Goal: Task Accomplishment & Management: Use online tool/utility

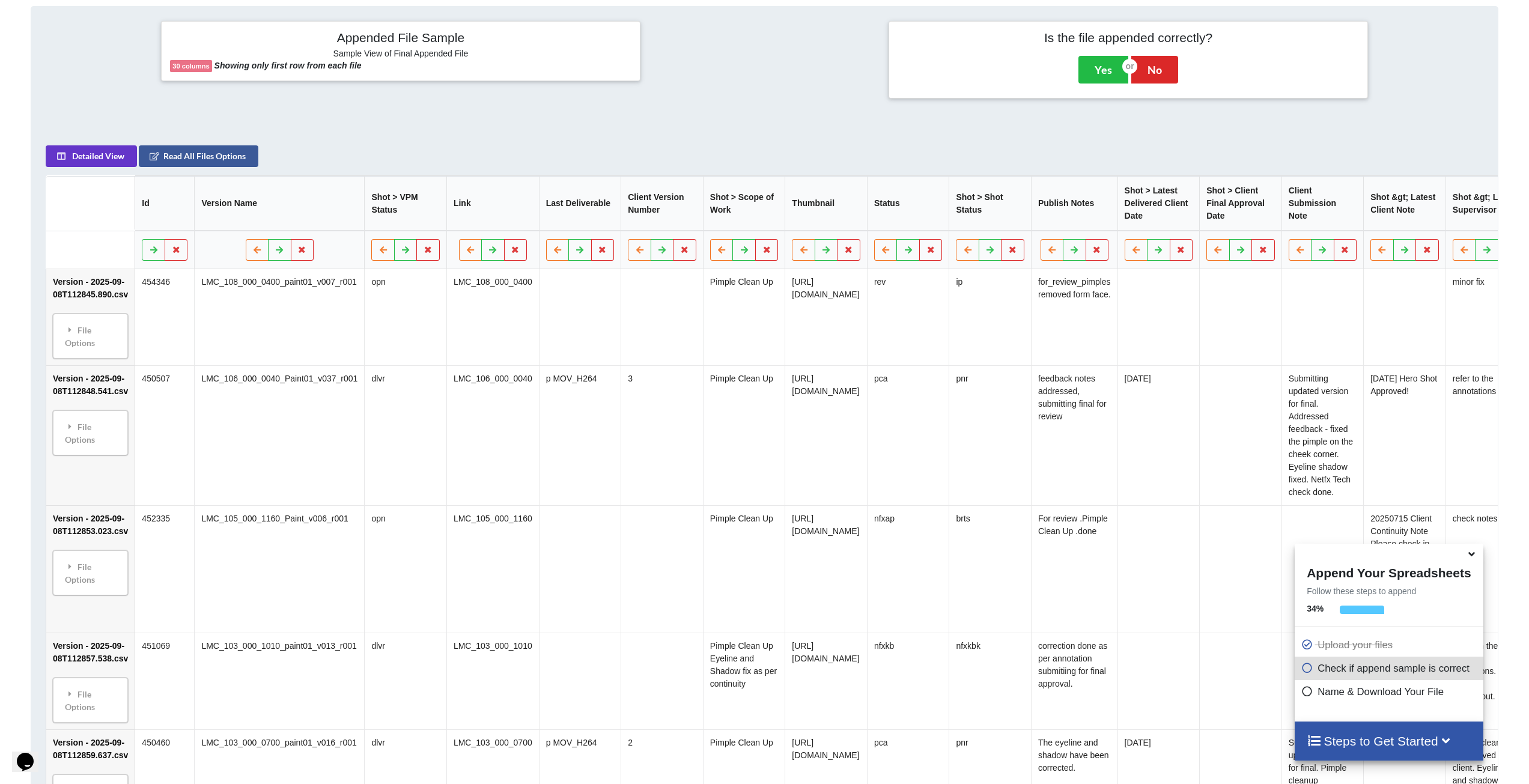
scroll to position [517, 0]
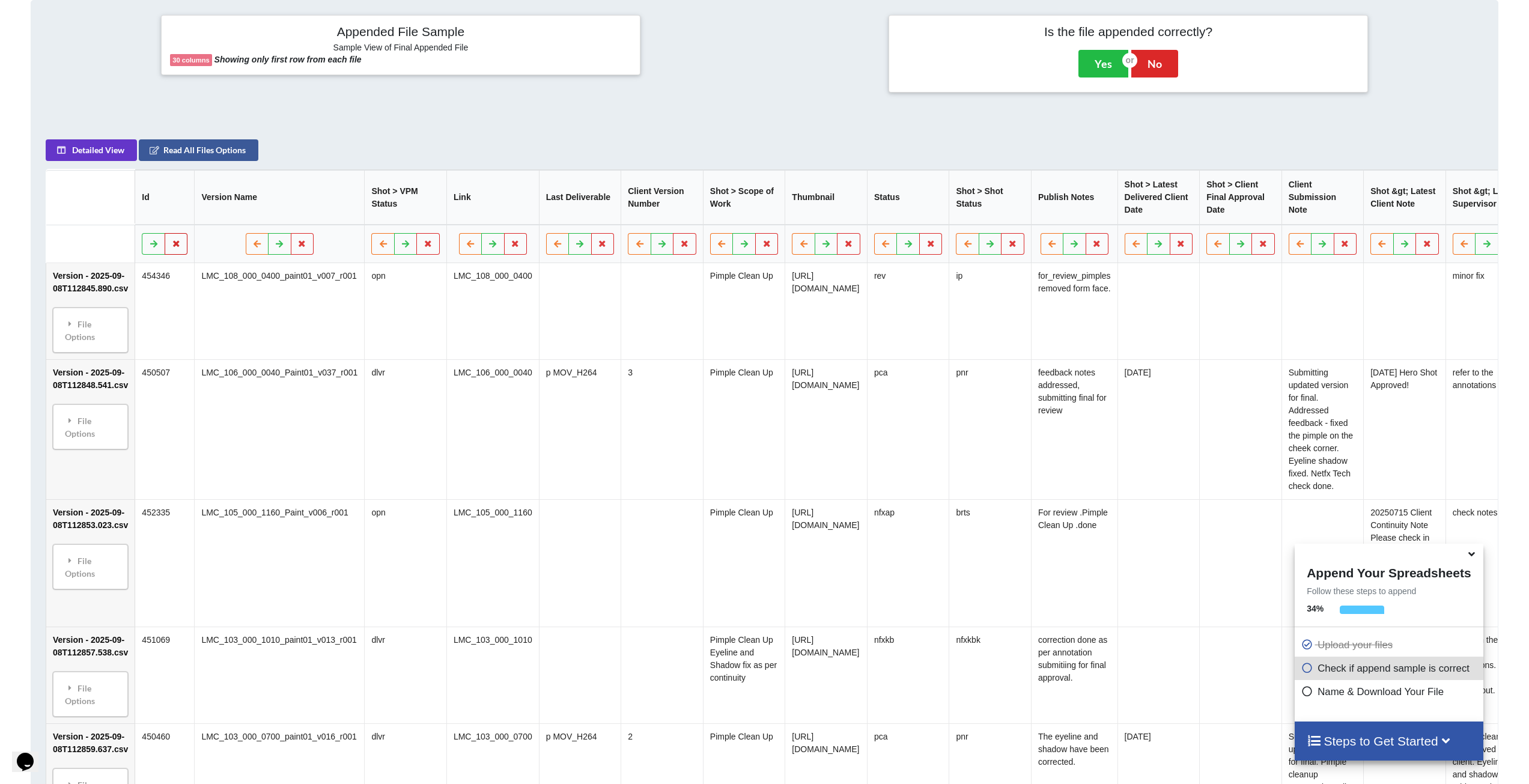
click at [181, 255] on button at bounding box center [176, 244] width 23 height 21
click at [87, 217] on button "Delete Column" at bounding box center [90, 215] width 80 height 21
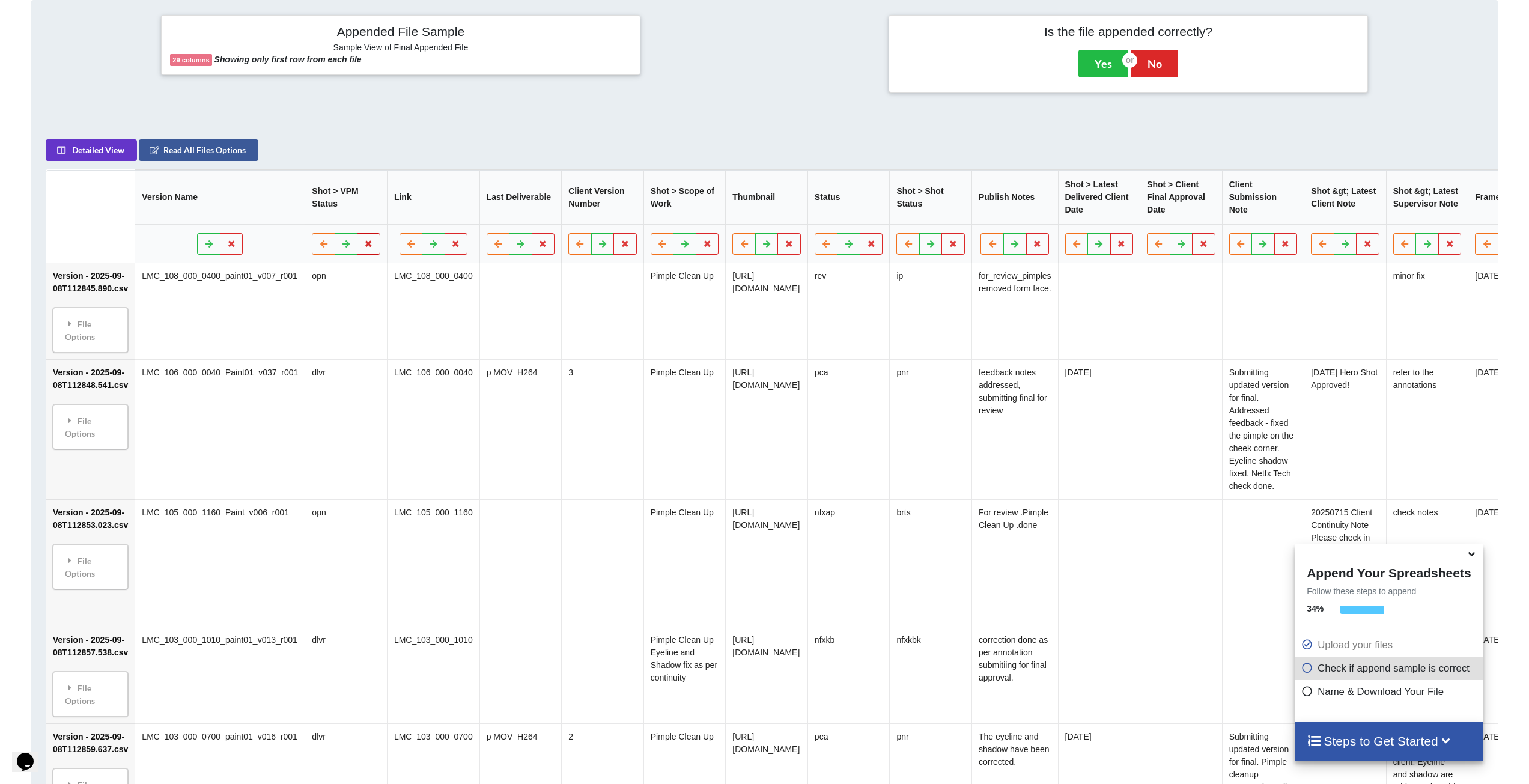
click at [364, 248] on icon at bounding box center [369, 244] width 10 height 7
click at [259, 221] on button "Delete Column" at bounding box center [271, 215] width 80 height 21
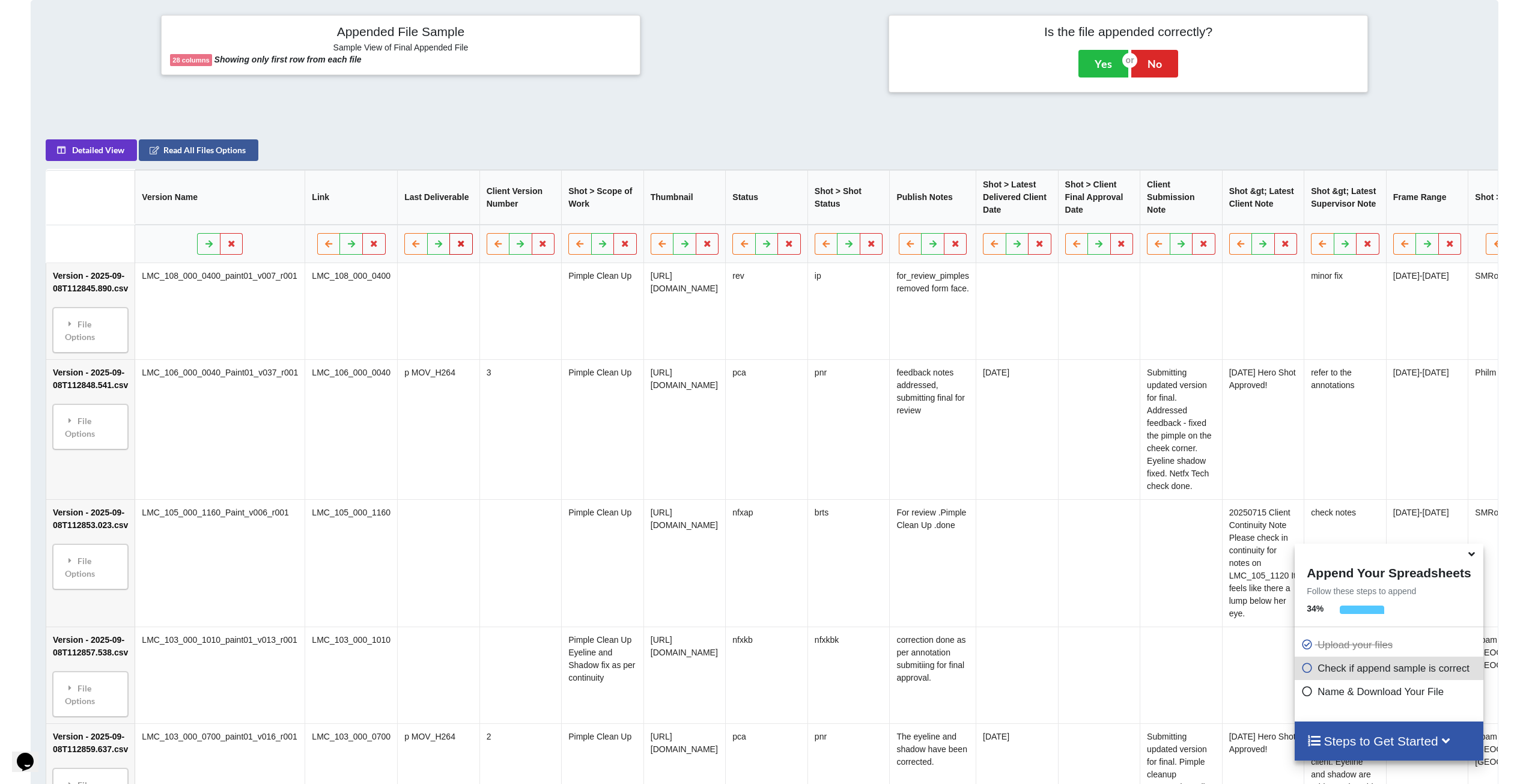
click at [450, 254] on button at bounding box center [461, 244] width 23 height 21
click at [336, 220] on button "Delete Column" at bounding box center [357, 215] width 80 height 21
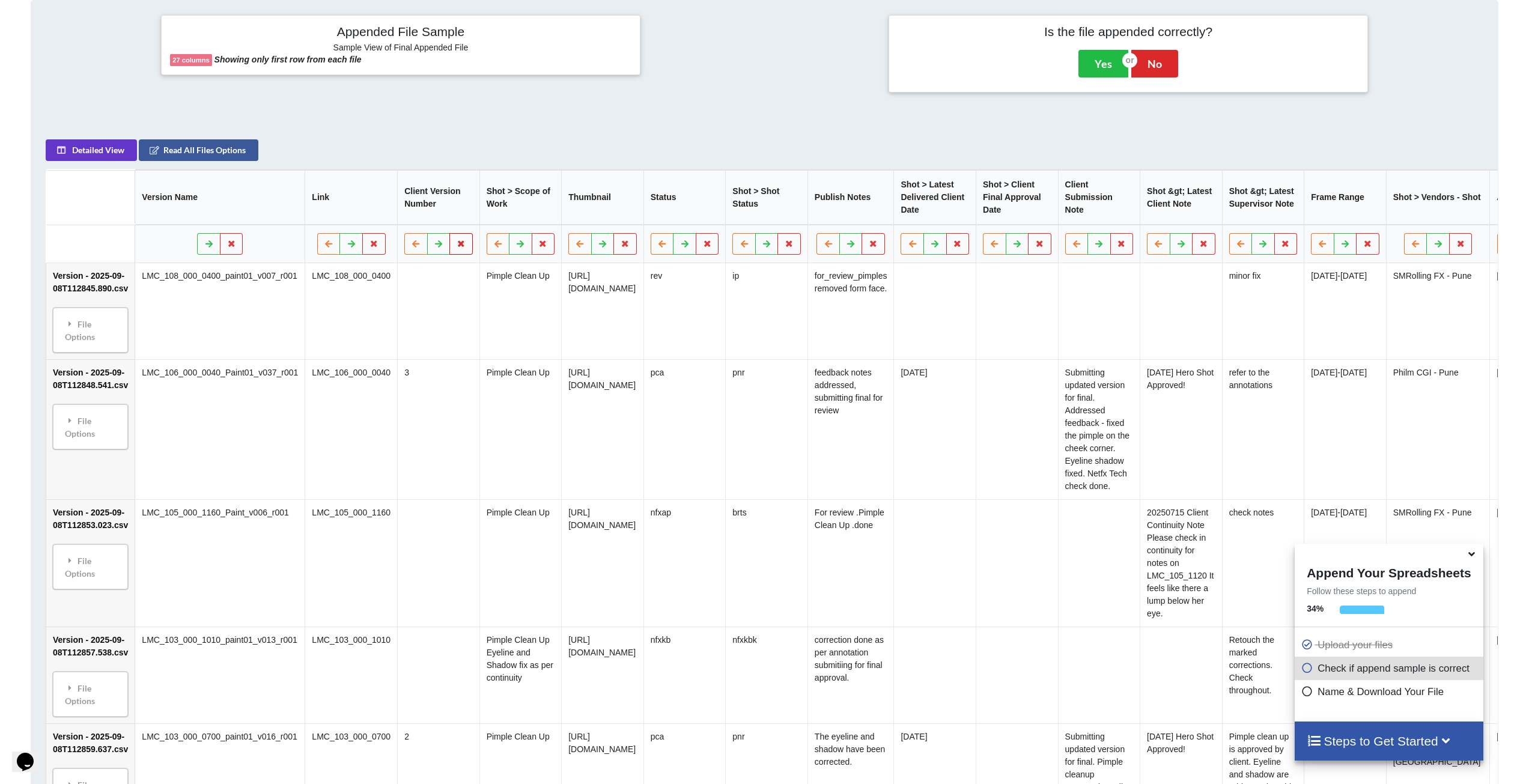
click at [451, 249] on button at bounding box center [461, 244] width 23 height 21
click at [364, 207] on button "Delete Column" at bounding box center [357, 215] width 80 height 21
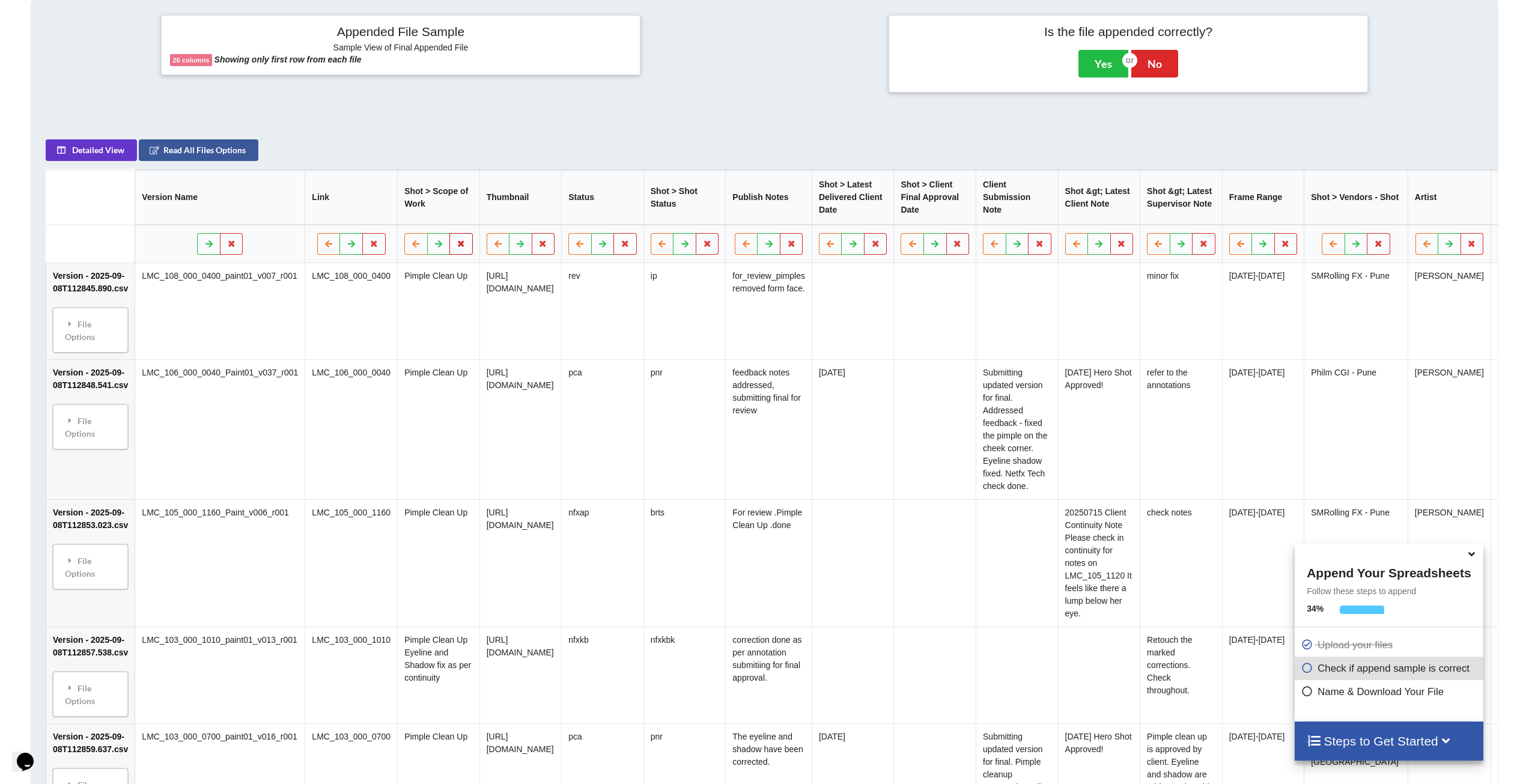
click at [456, 248] on icon at bounding box center [461, 244] width 10 height 7
click at [349, 224] on button "Delete Column" at bounding box center [357, 215] width 80 height 21
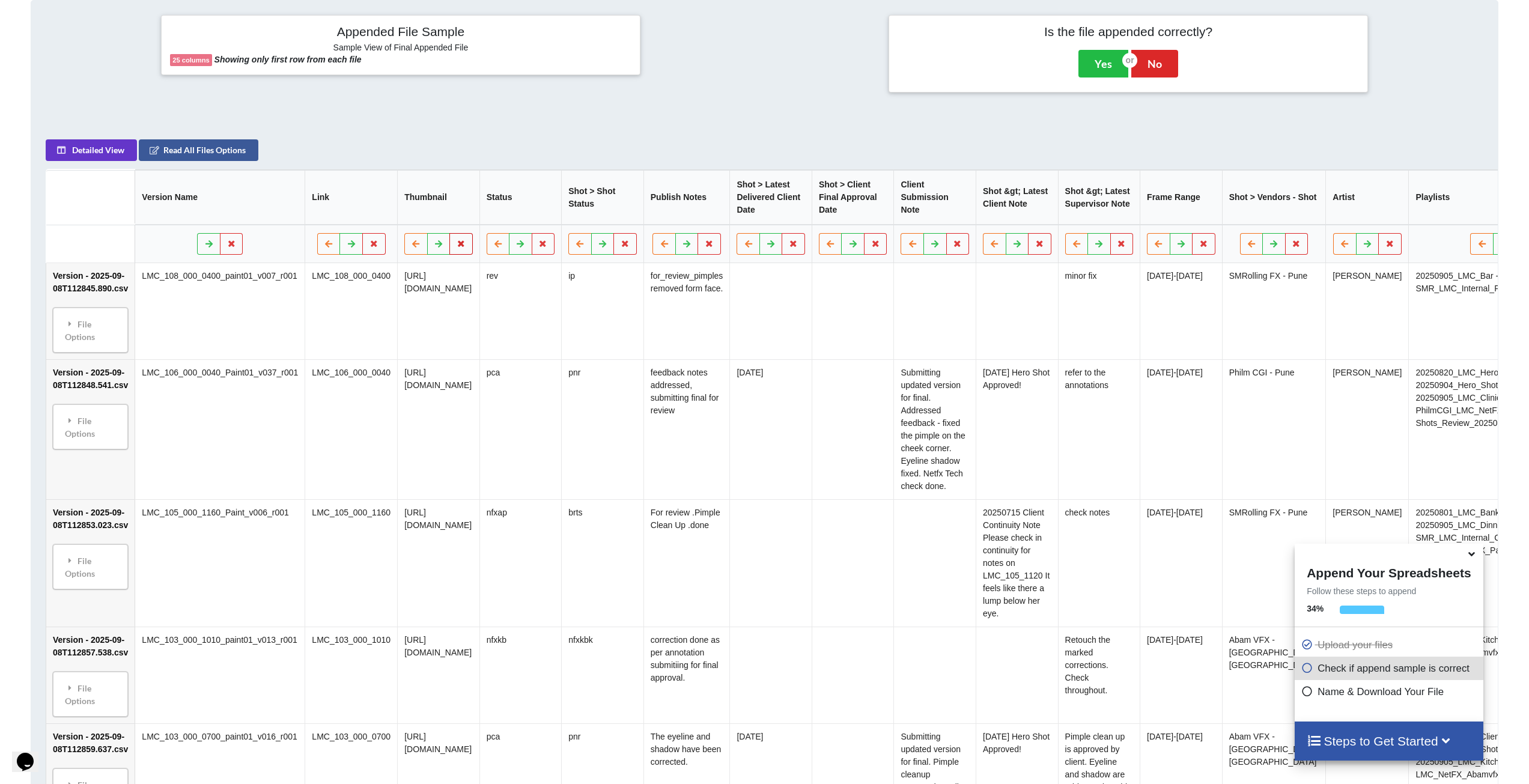
click at [466, 248] on icon at bounding box center [461, 244] width 10 height 7
click at [432, 216] on button "Delete Column" at bounding box center [450, 215] width 80 height 21
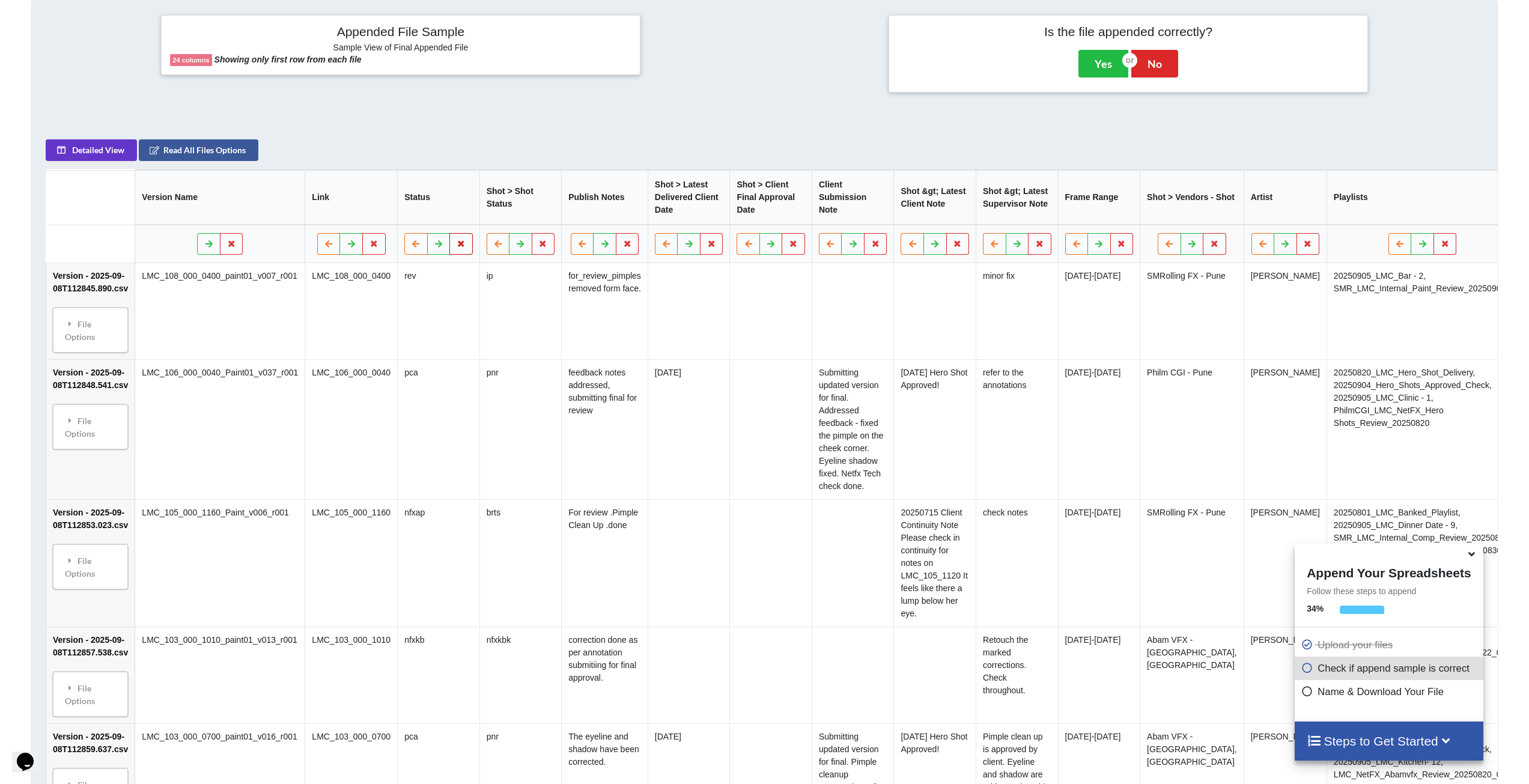
click at [456, 248] on icon at bounding box center [461, 244] width 10 height 7
click at [358, 215] on button "Delete Column" at bounding box center [357, 215] width 80 height 21
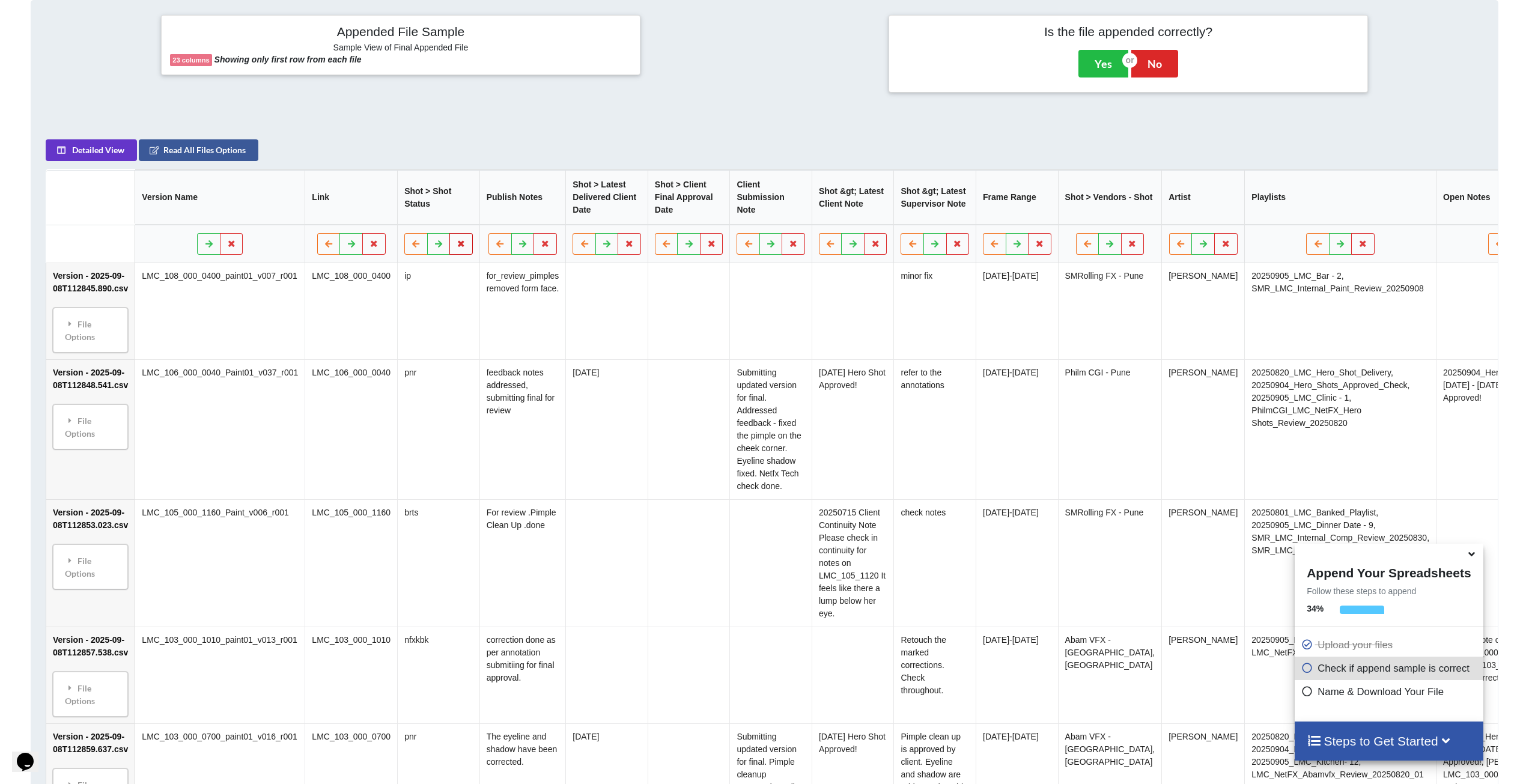
click at [456, 248] on icon at bounding box center [461, 244] width 10 height 7
click at [364, 214] on button "Delete Column" at bounding box center [357, 215] width 80 height 21
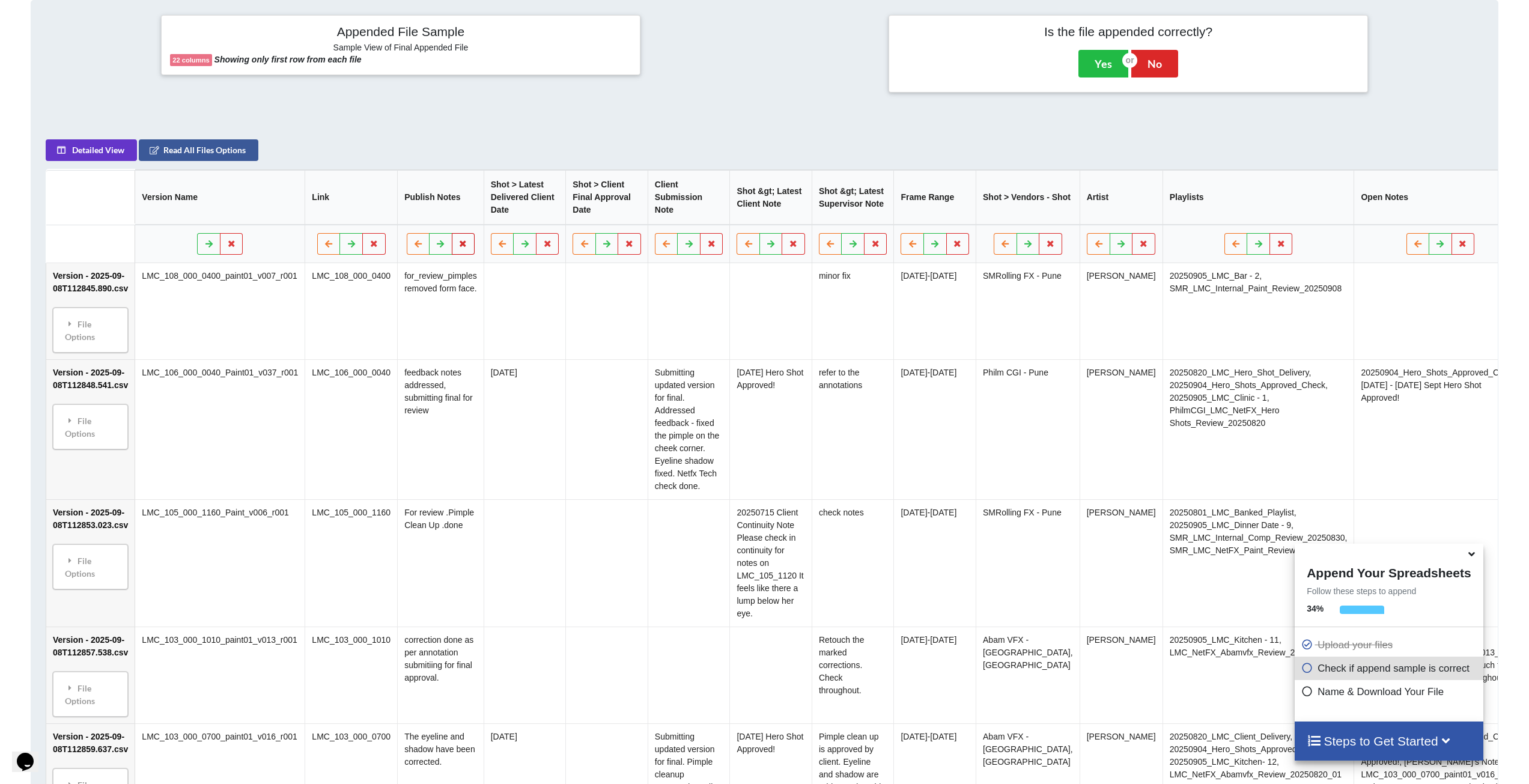
click at [451, 249] on button at bounding box center [463, 244] width 23 height 21
click at [355, 221] on button "Delete Column" at bounding box center [359, 215] width 80 height 21
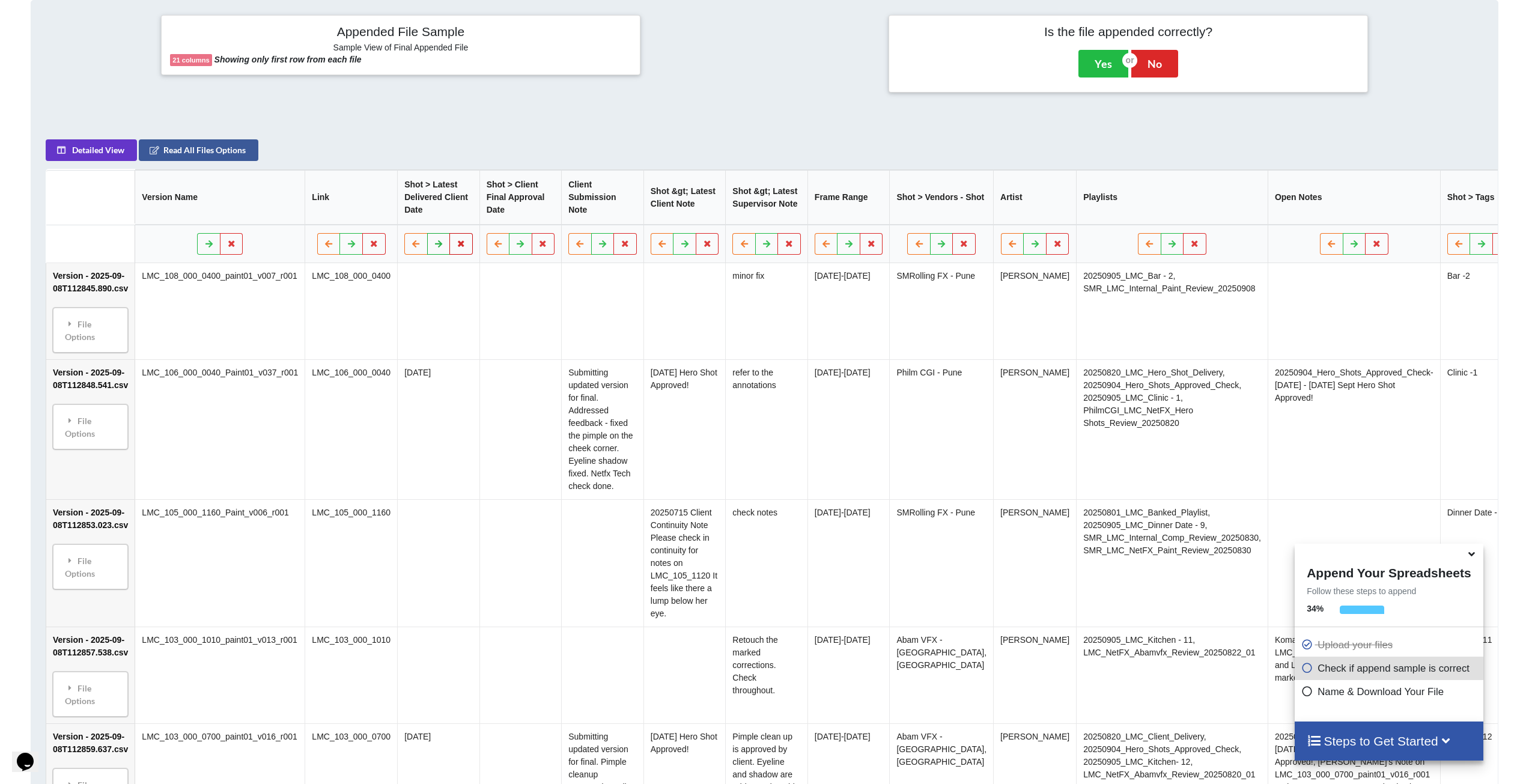
drag, startPoint x: 441, startPoint y: 251, endPoint x: 422, endPoint y: 249, distance: 19.1
click at [456, 248] on icon at bounding box center [461, 244] width 10 height 7
click at [349, 223] on button "Delete Column" at bounding box center [357, 215] width 80 height 21
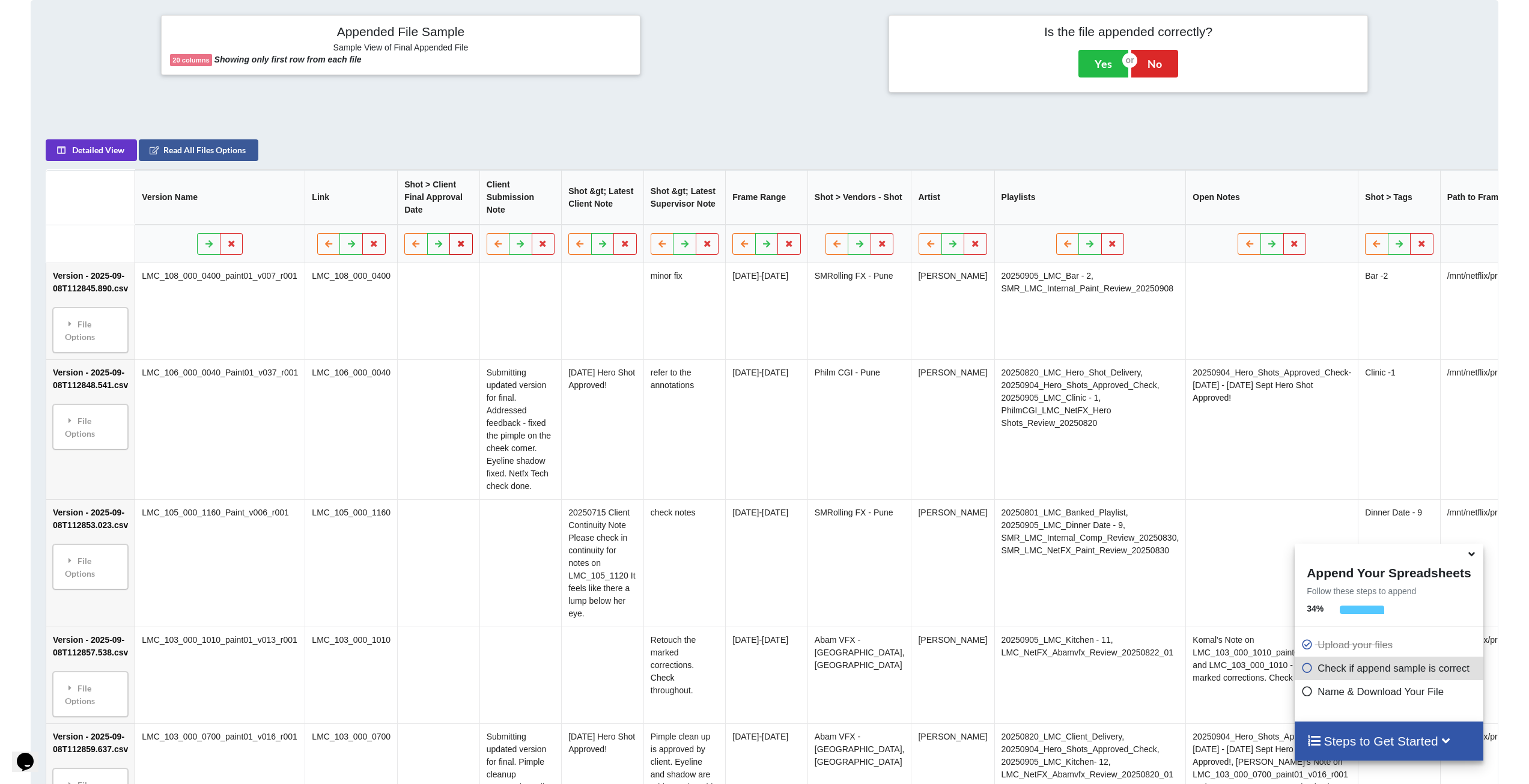
click at [450, 250] on button at bounding box center [461, 244] width 23 height 21
click at [348, 218] on button "Delete Column" at bounding box center [357, 215] width 80 height 21
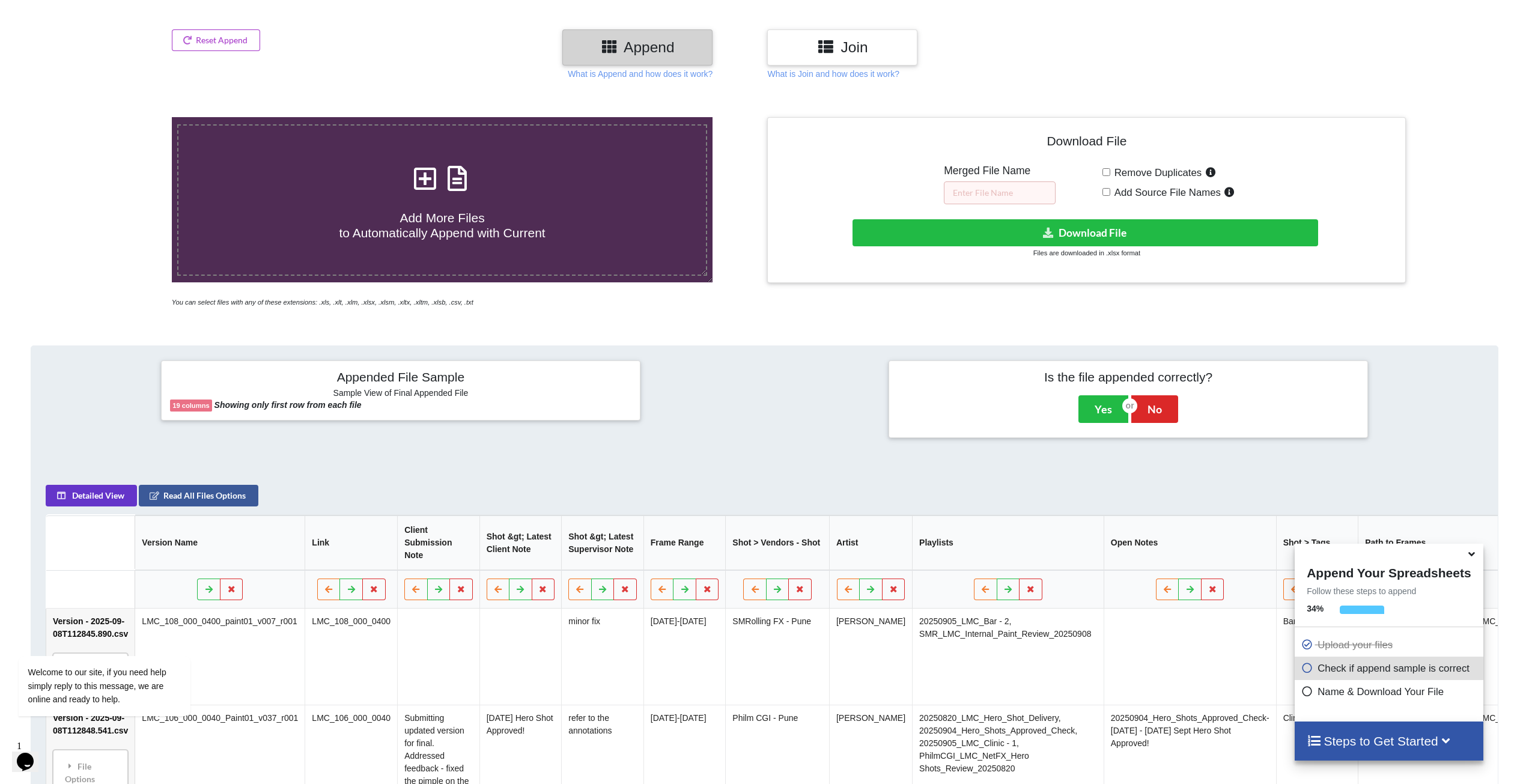
scroll to position [183, 0]
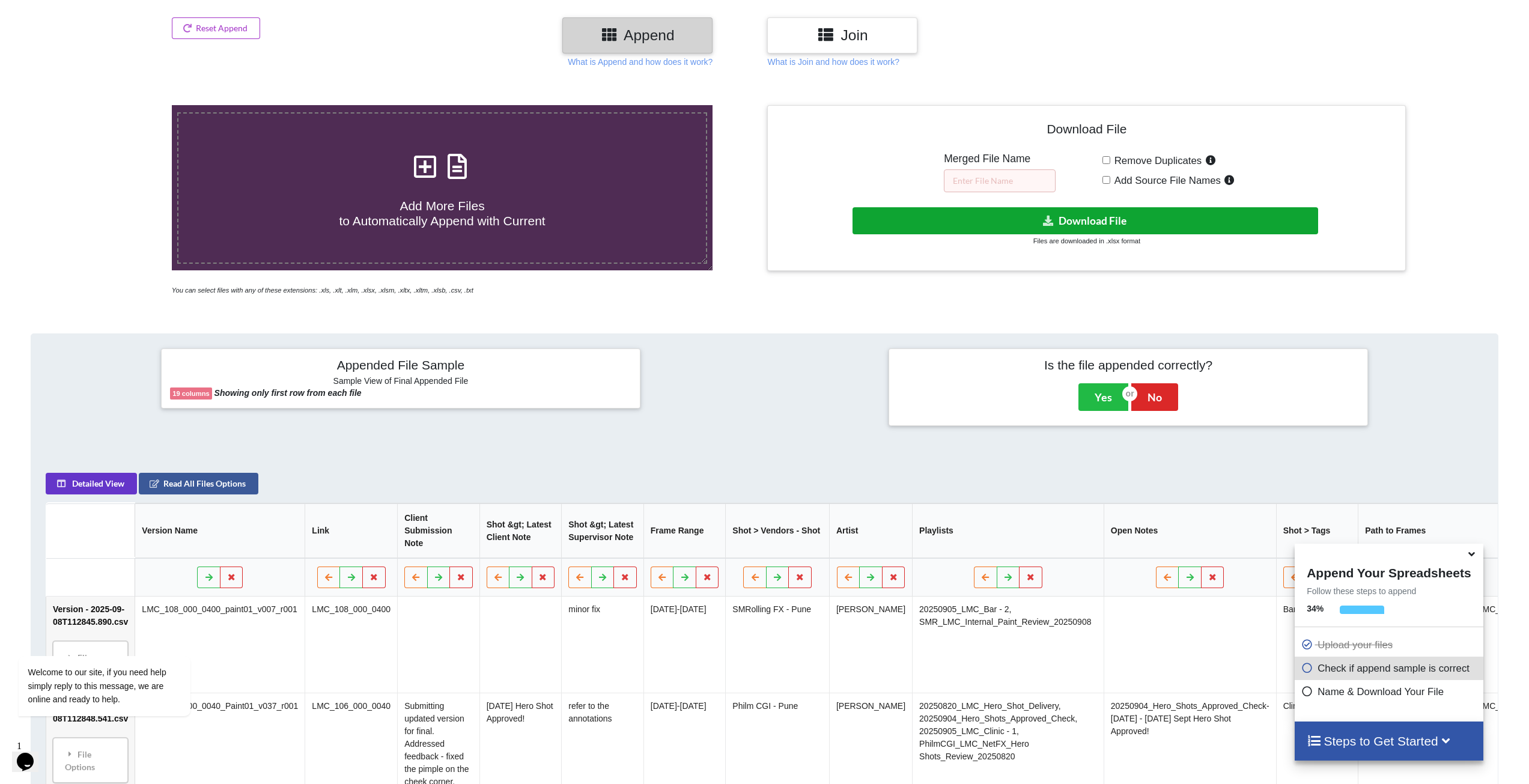
click at [1044, 232] on button "Download File" at bounding box center [1085, 221] width 465 height 27
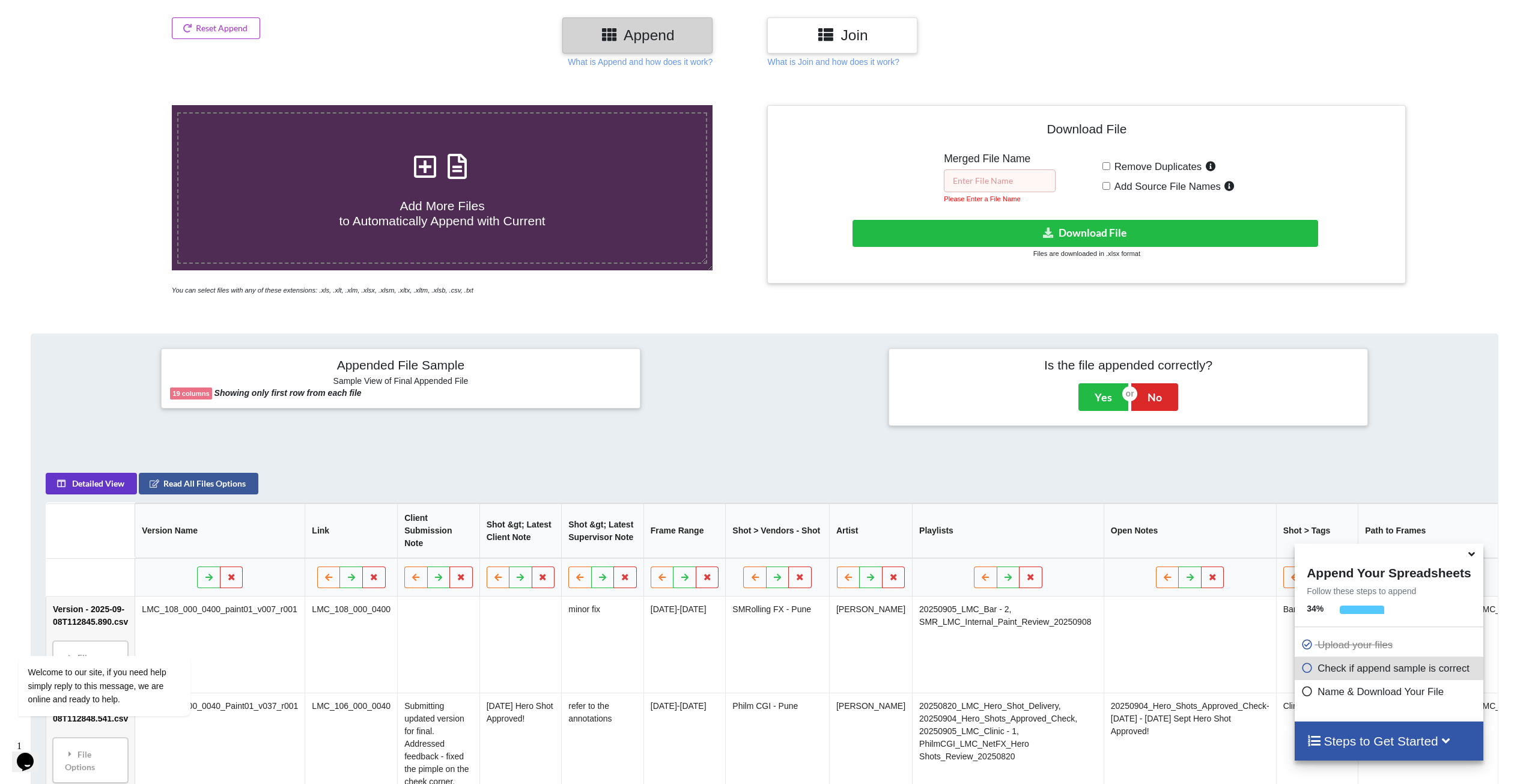
click at [1010, 183] on input "text" at bounding box center [1000, 180] width 112 height 22
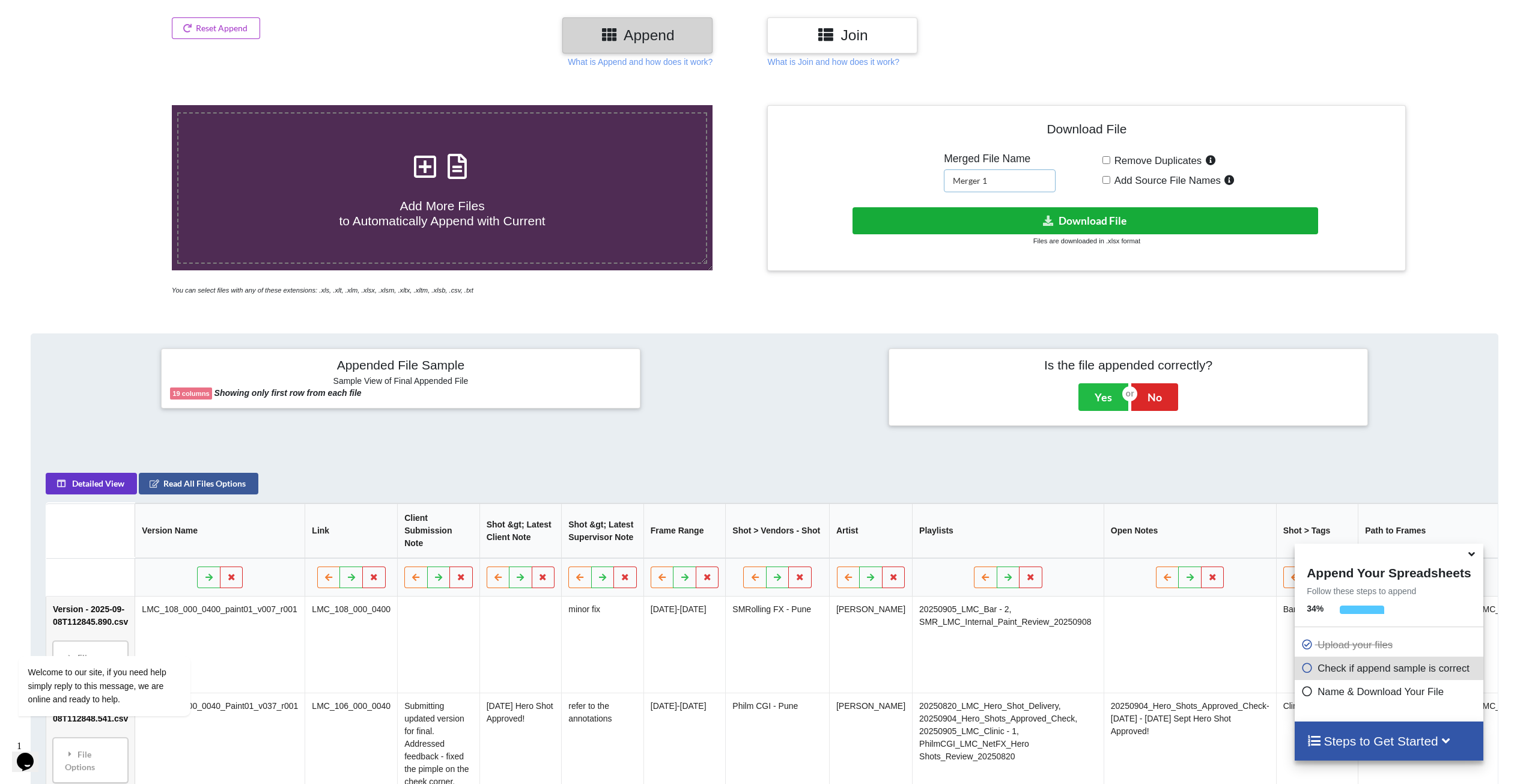
type input "Merger 1"
click at [1007, 220] on button "Download File" at bounding box center [1085, 221] width 465 height 27
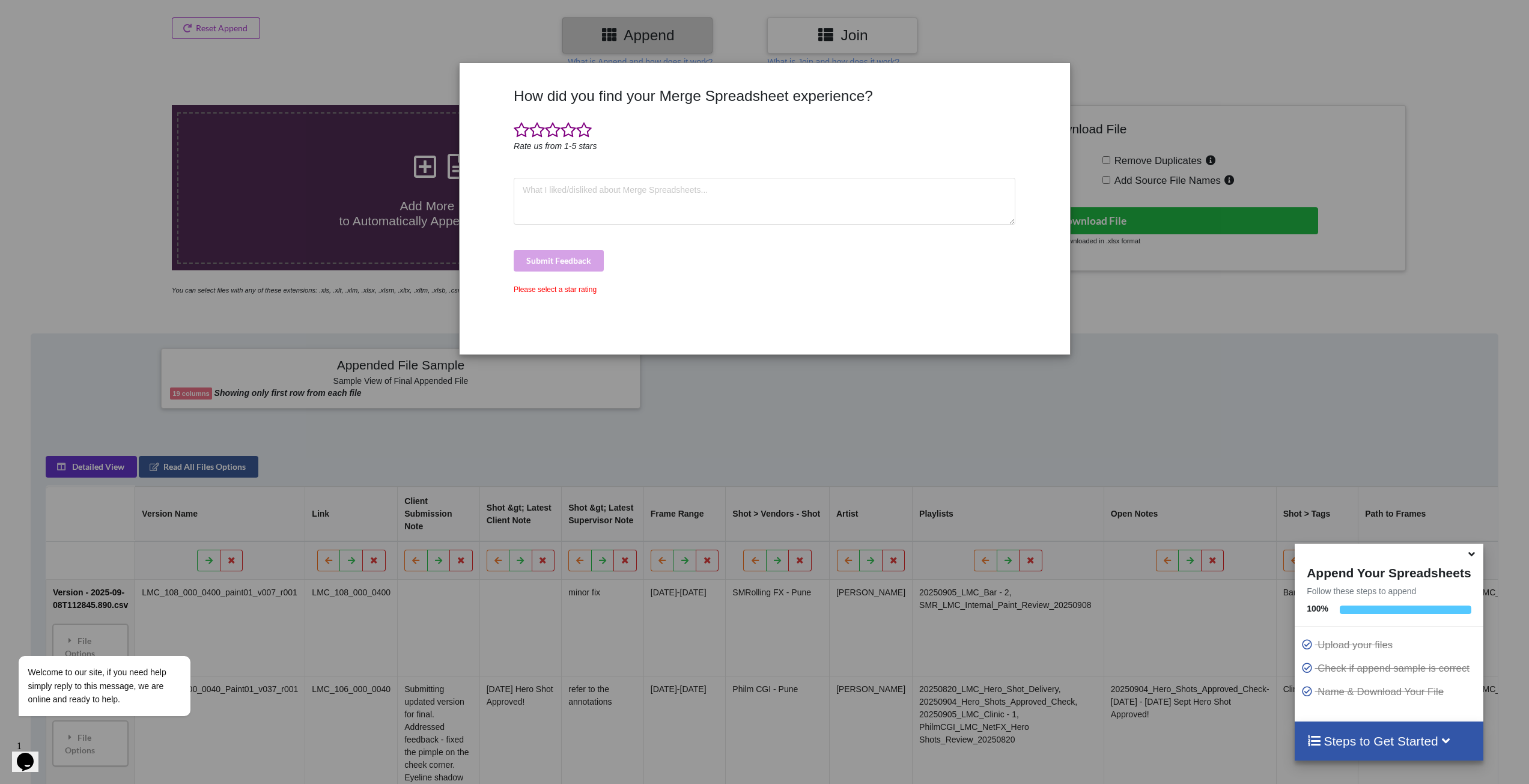
click at [520, 141] on icon "Rate us from 1-5 stars" at bounding box center [555, 146] width 83 height 9
click at [537, 135] on span at bounding box center [536, 130] width 16 height 17
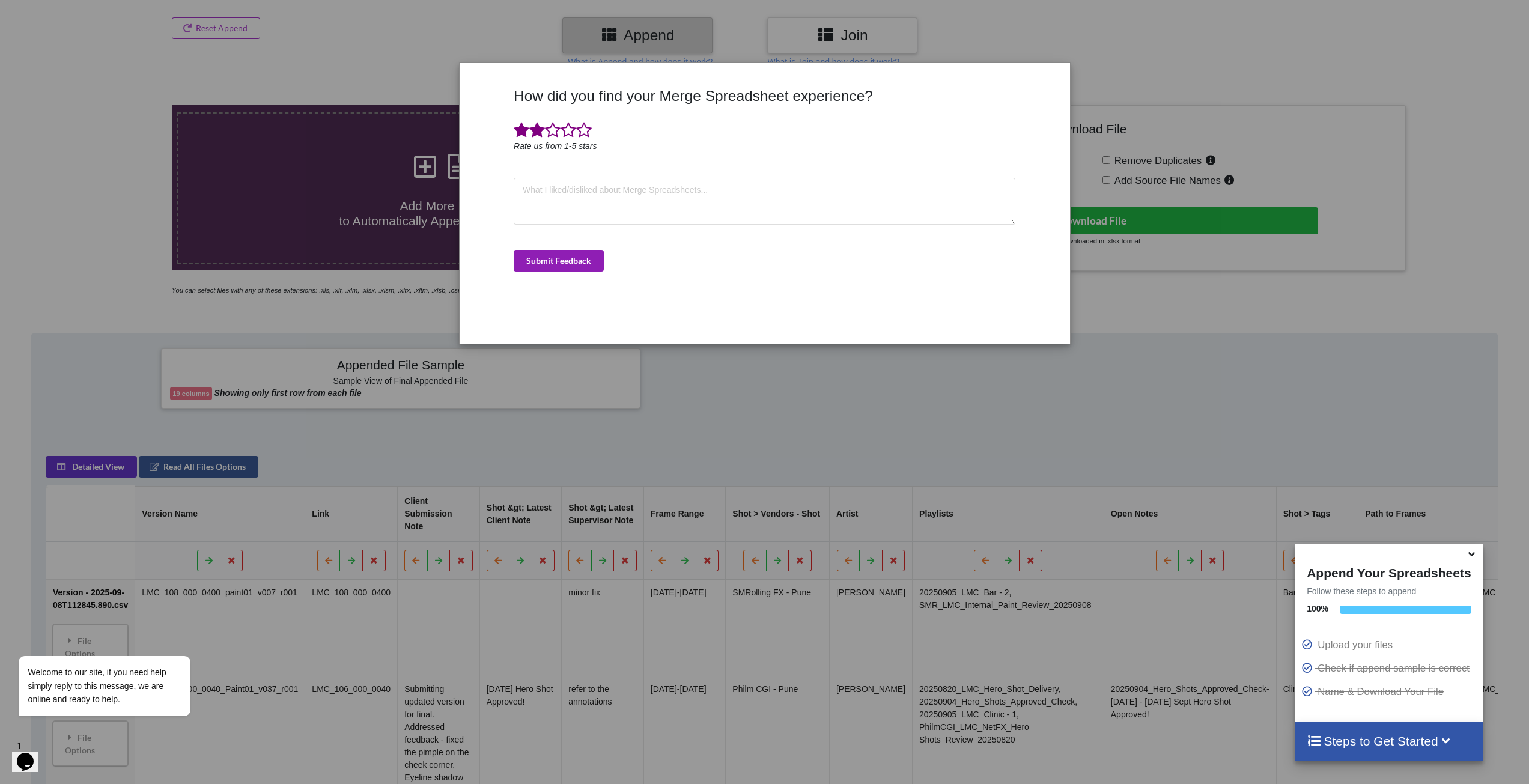
click at [558, 258] on button "Submit Feedback" at bounding box center [559, 260] width 90 height 21
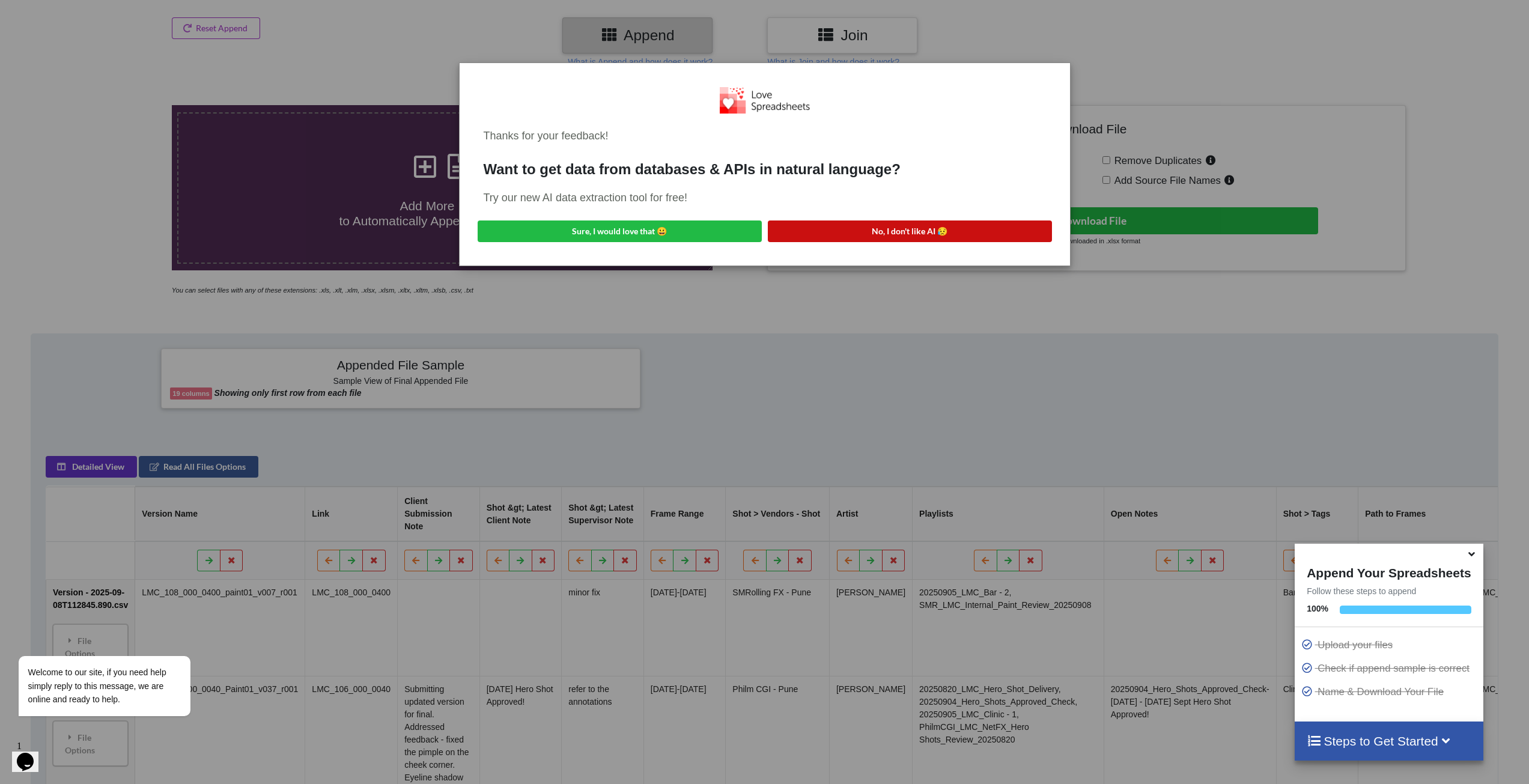
click at [918, 238] on button "No, I don't like AI 😥" at bounding box center [909, 231] width 284 height 21
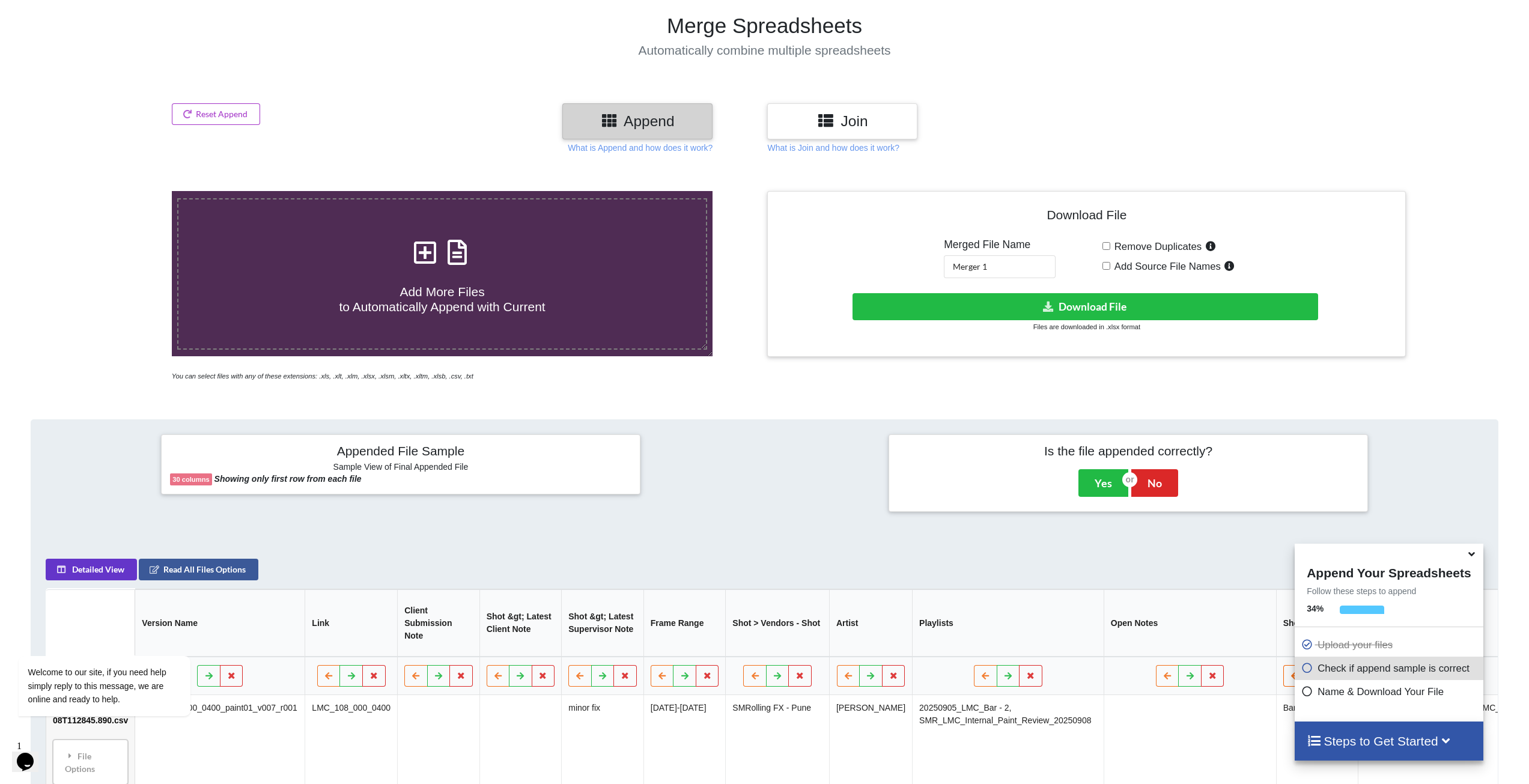
scroll to position [96, 0]
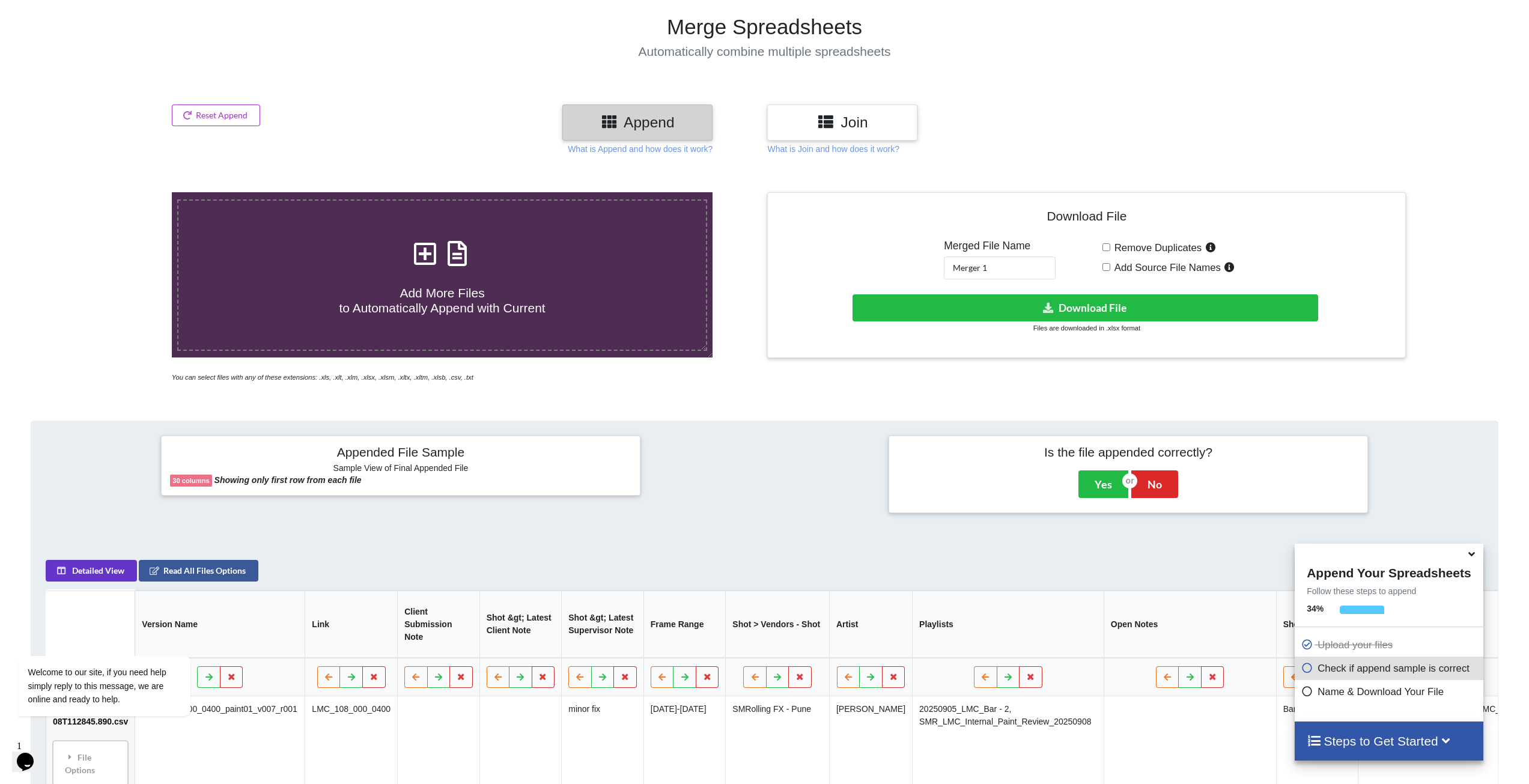
click at [1476, 554] on icon at bounding box center [1471, 552] width 12 height 11
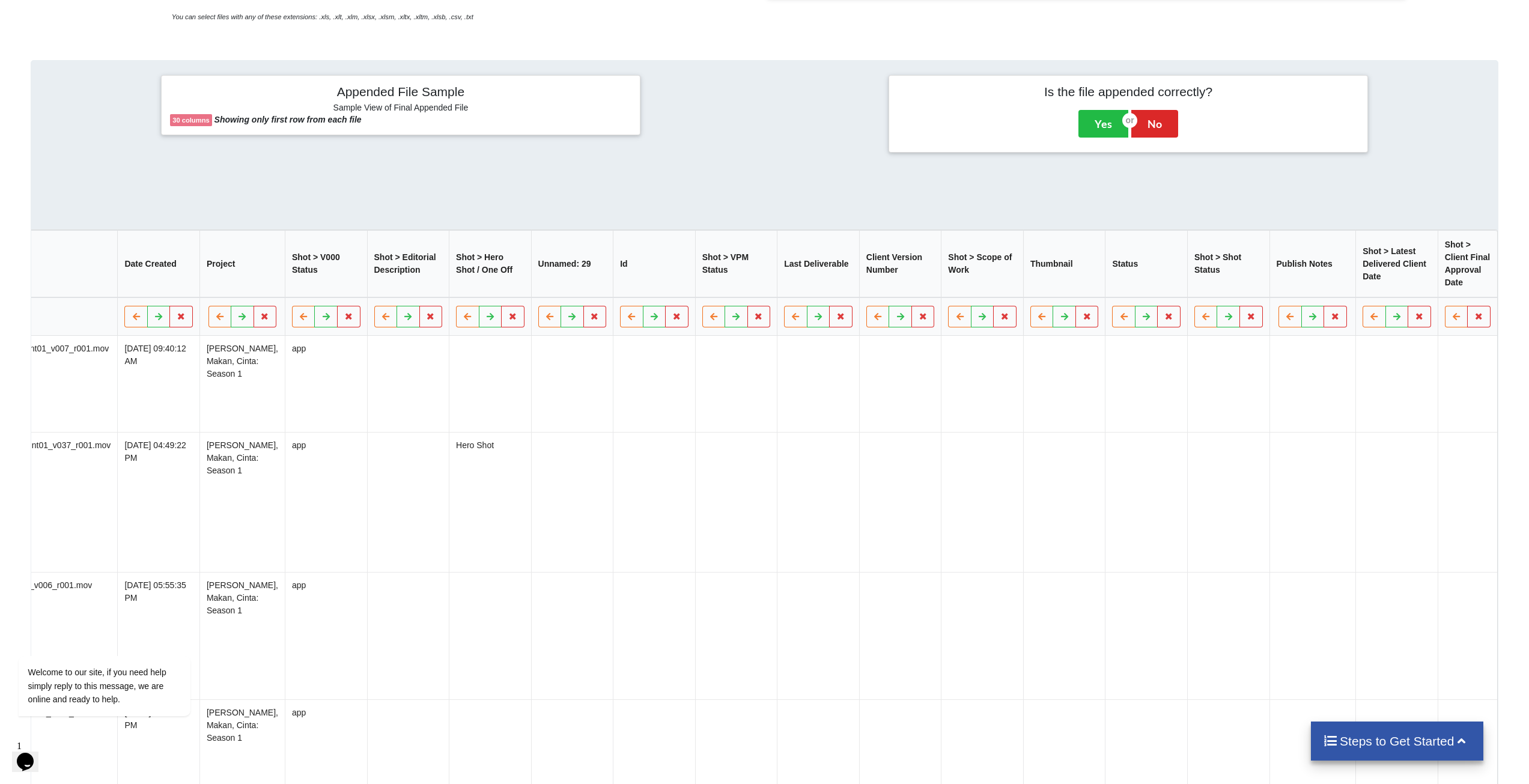
scroll to position [636, 0]
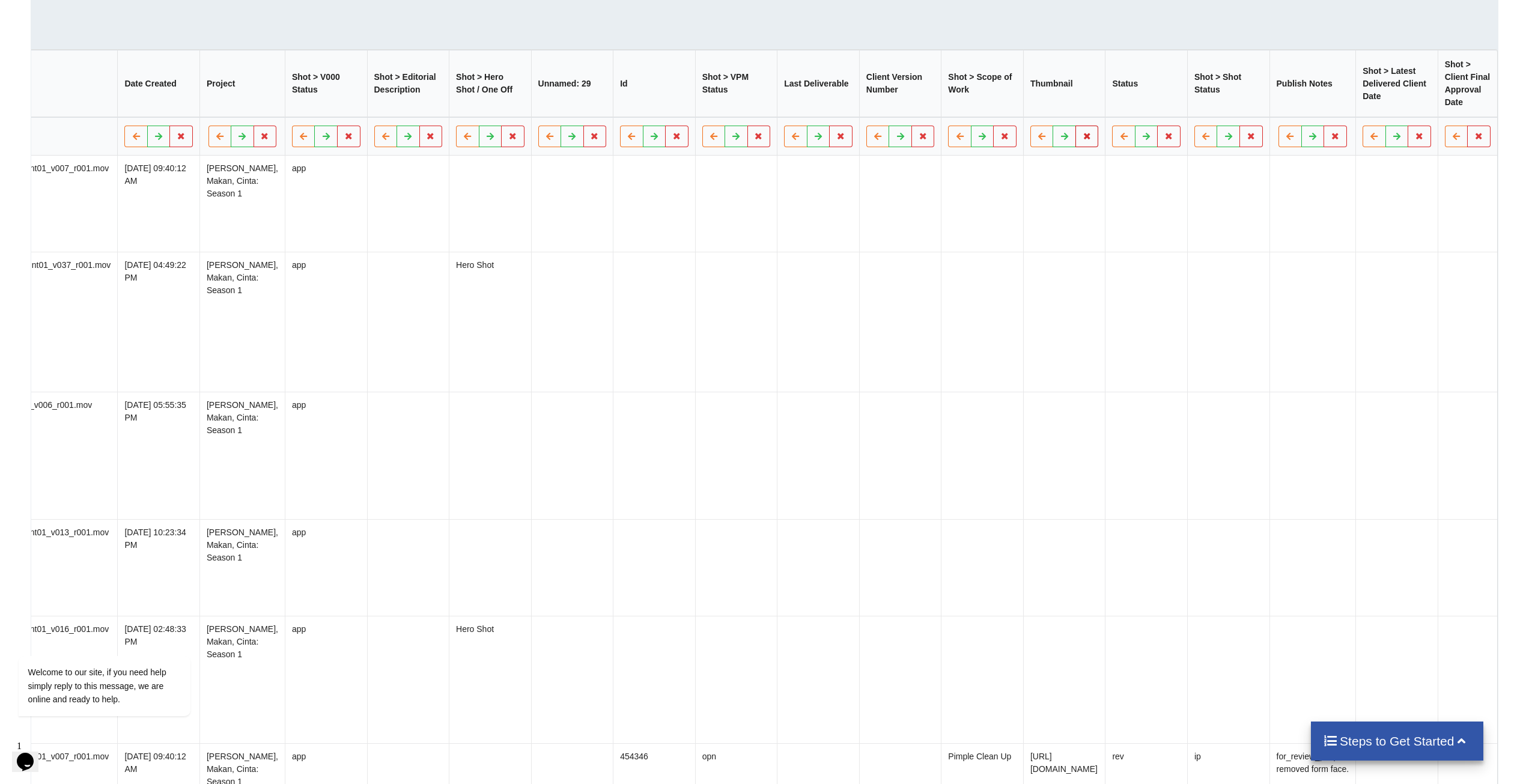
click at [1076, 148] on button at bounding box center [1087, 136] width 23 height 21
click at [910, 114] on button "Delete Column" at bounding box center [909, 107] width 80 height 21
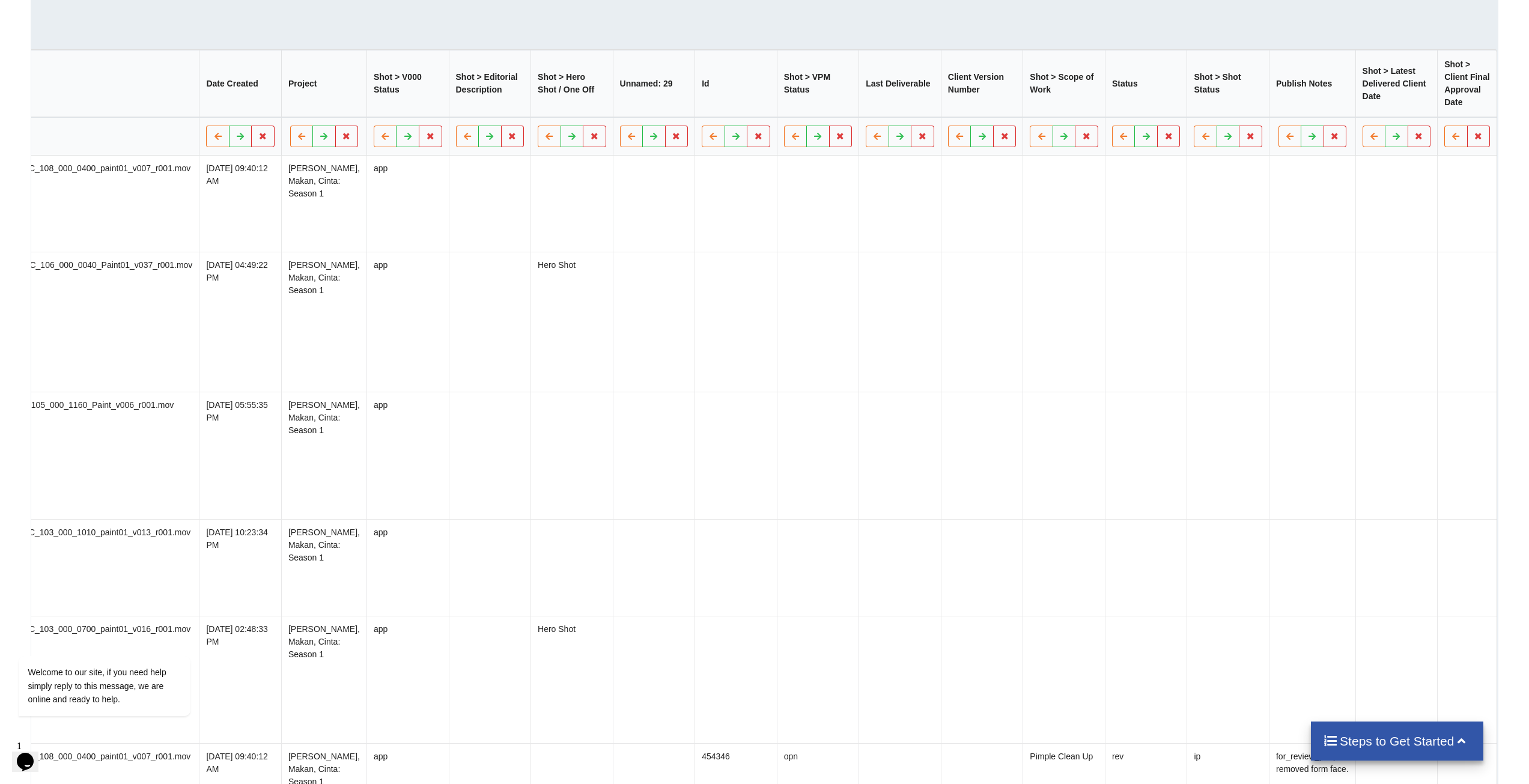
scroll to position [0, 2110]
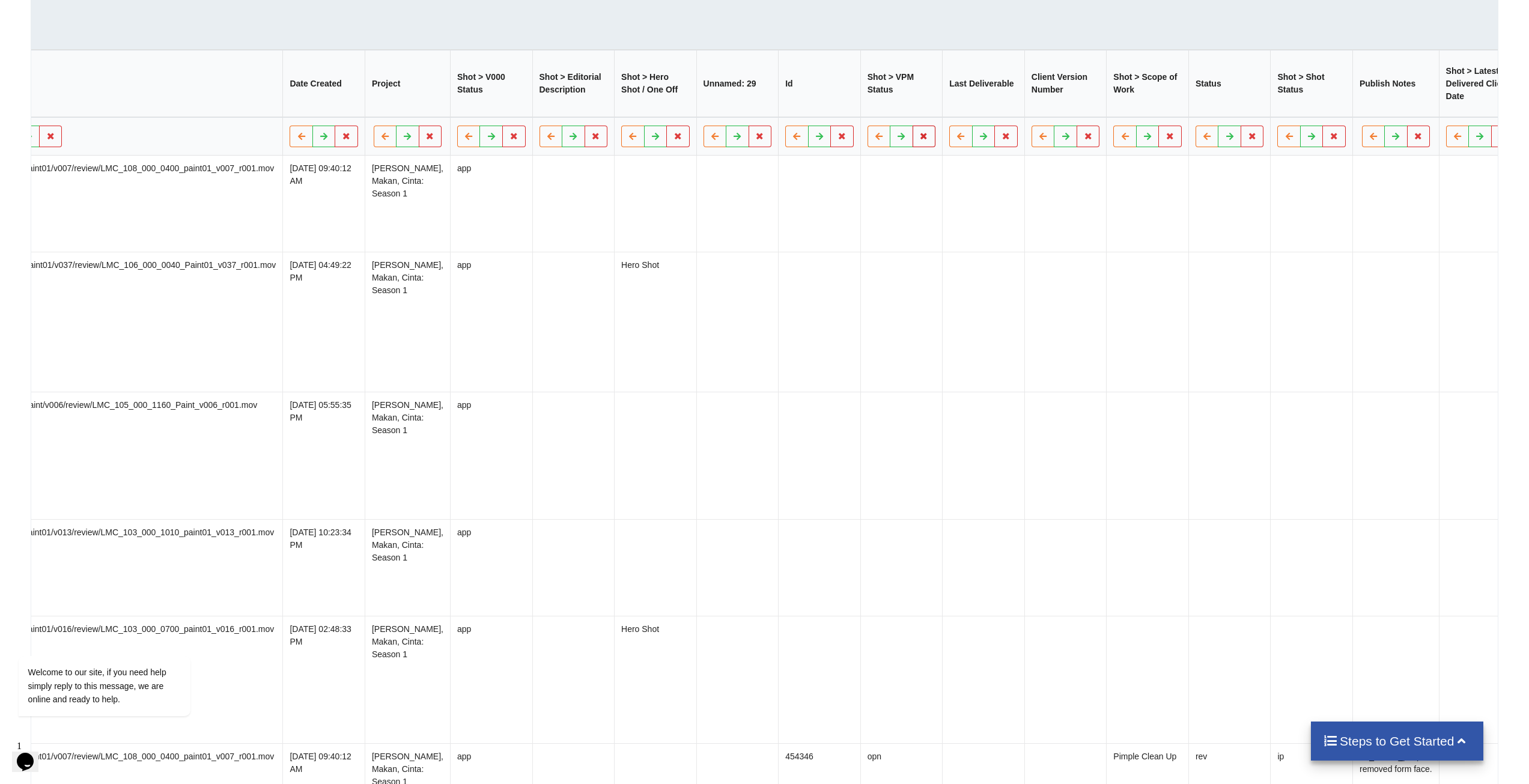
click at [912, 148] on button at bounding box center [923, 136] width 23 height 21
click at [750, 112] on button "Delete Column" at bounding box center [757, 107] width 80 height 21
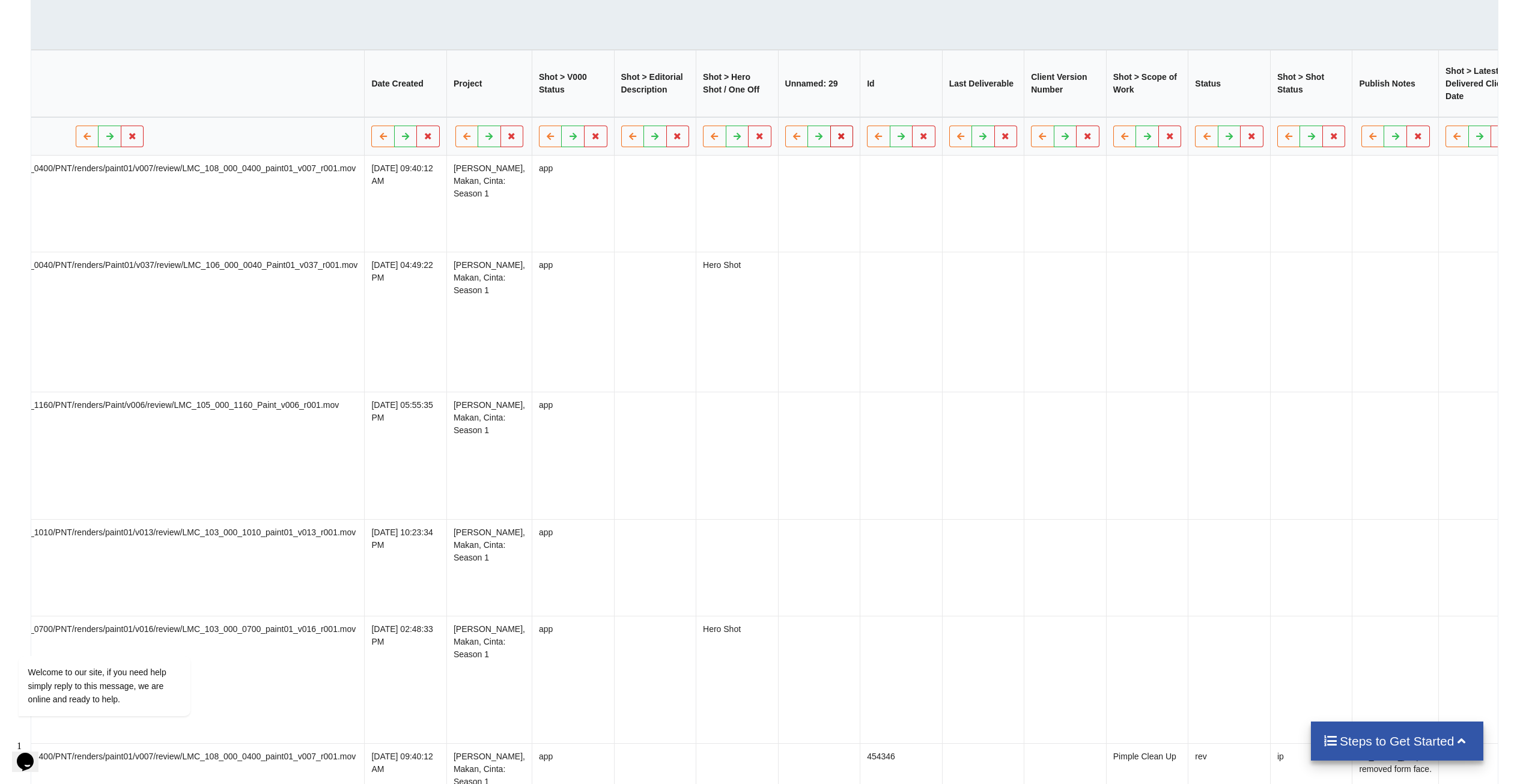
click at [836, 140] on icon at bounding box center [841, 136] width 10 height 7
click at [693, 108] on button "Delete Column" at bounding box center [675, 107] width 80 height 21
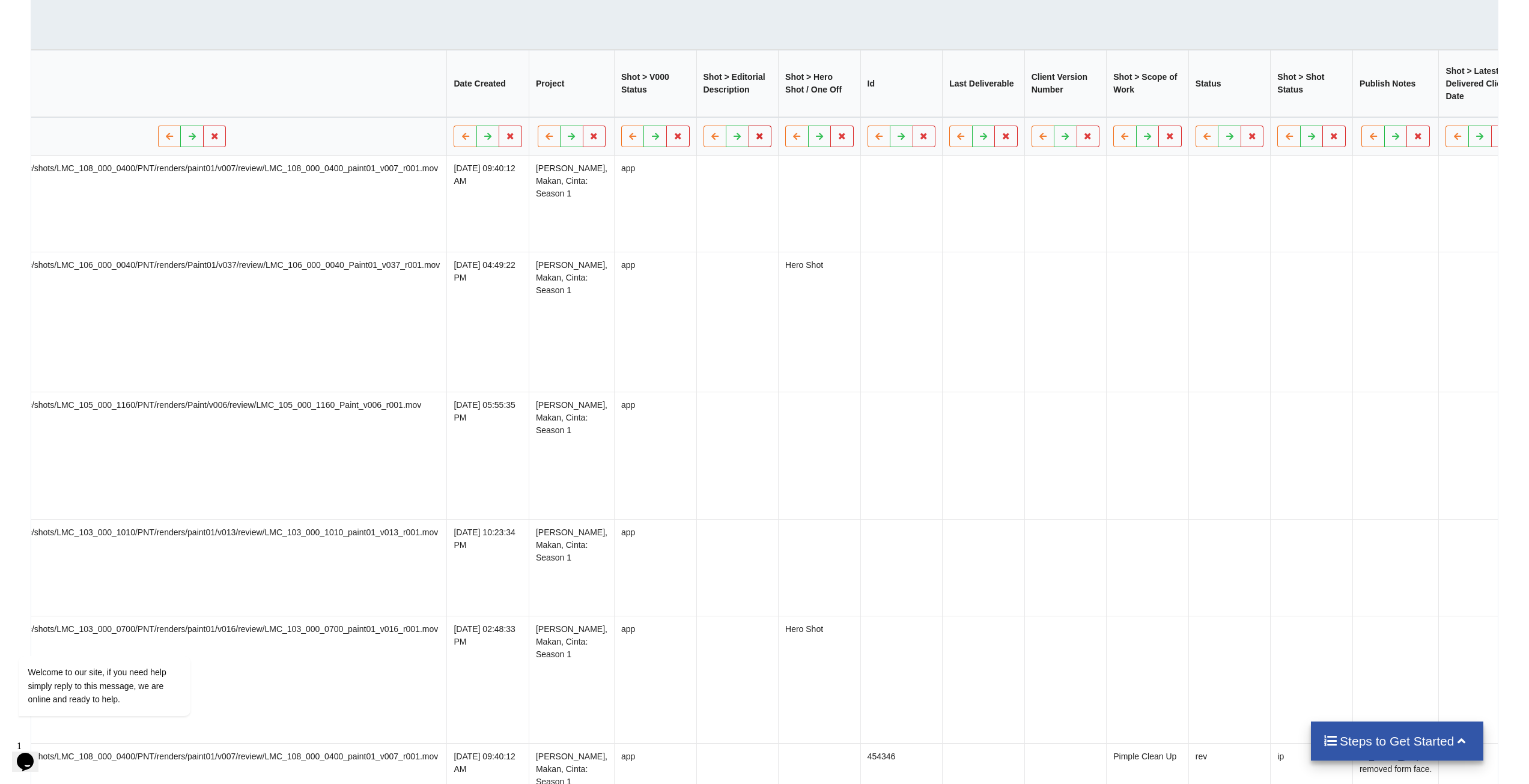
click at [749, 145] on button at bounding box center [760, 136] width 23 height 21
click at [602, 113] on button "Delete Column" at bounding box center [593, 107] width 80 height 21
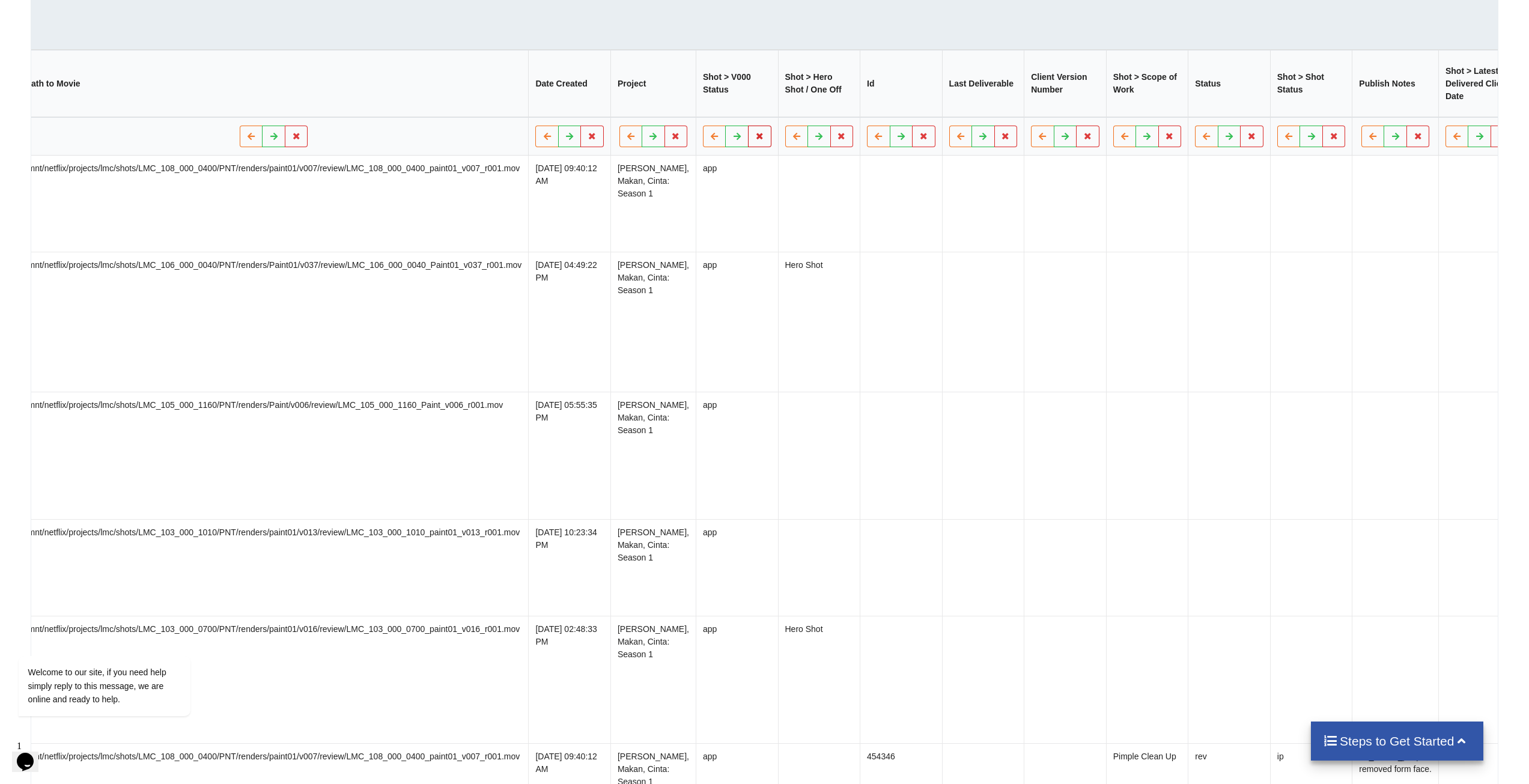
click at [748, 147] on button at bounding box center [759, 136] width 23 height 21
click at [578, 113] on button "Delete Column" at bounding box center [593, 107] width 80 height 21
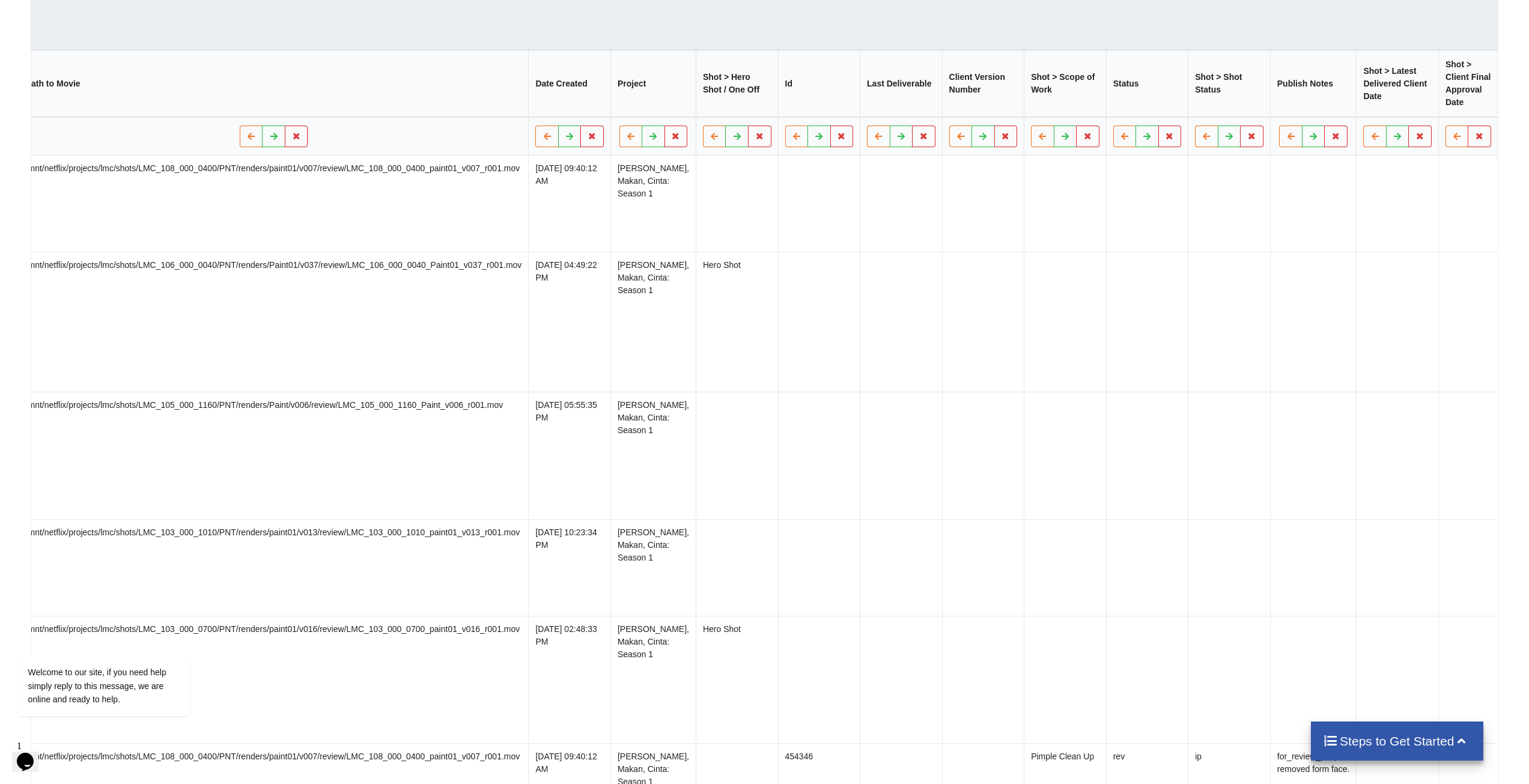
scroll to position [0, 1782]
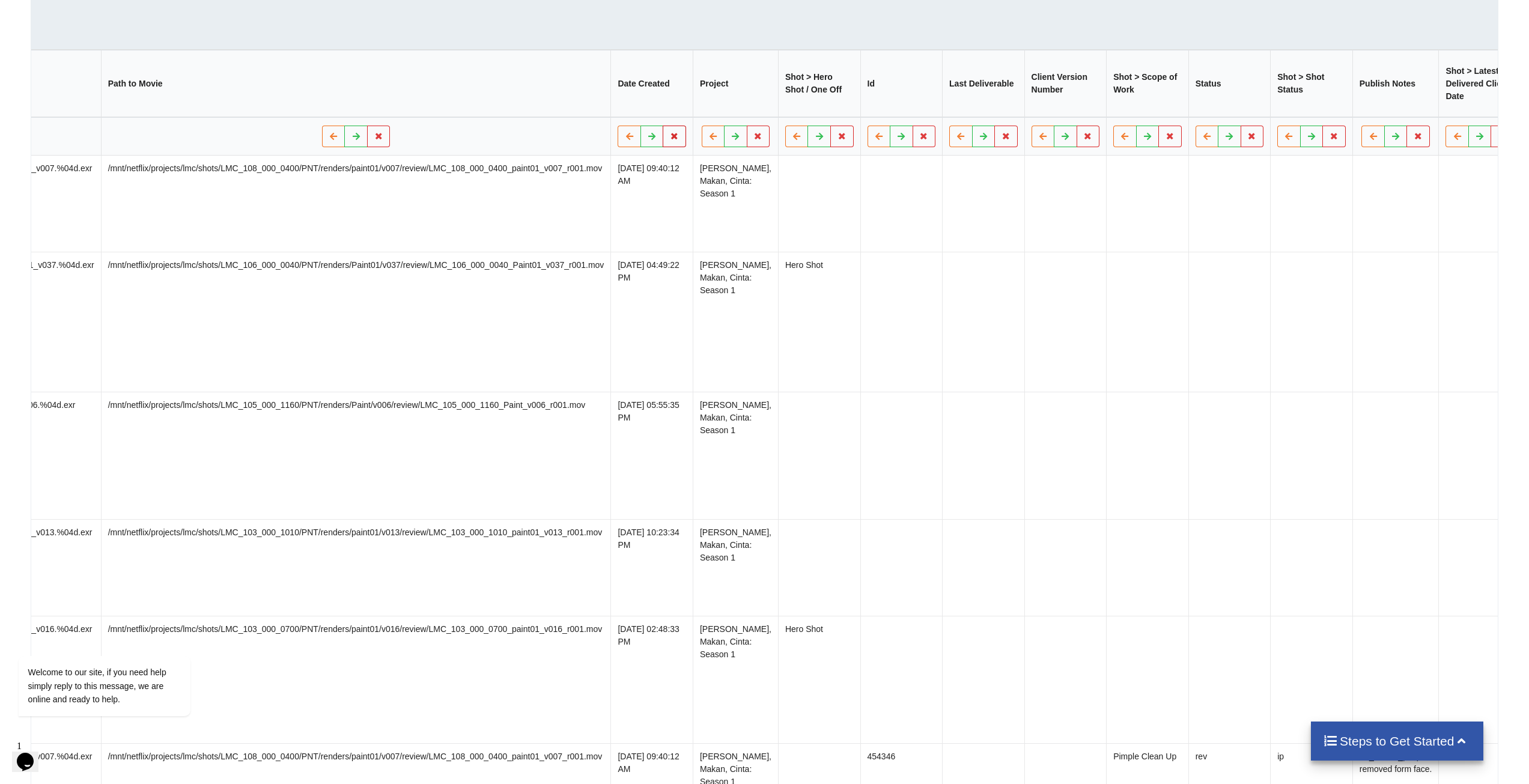
click at [670, 140] on icon at bounding box center [675, 136] width 10 height 7
click at [526, 107] on button "Delete Column" at bounding box center [510, 107] width 80 height 21
click at [449, 143] on button at bounding box center [460, 136] width 23 height 21
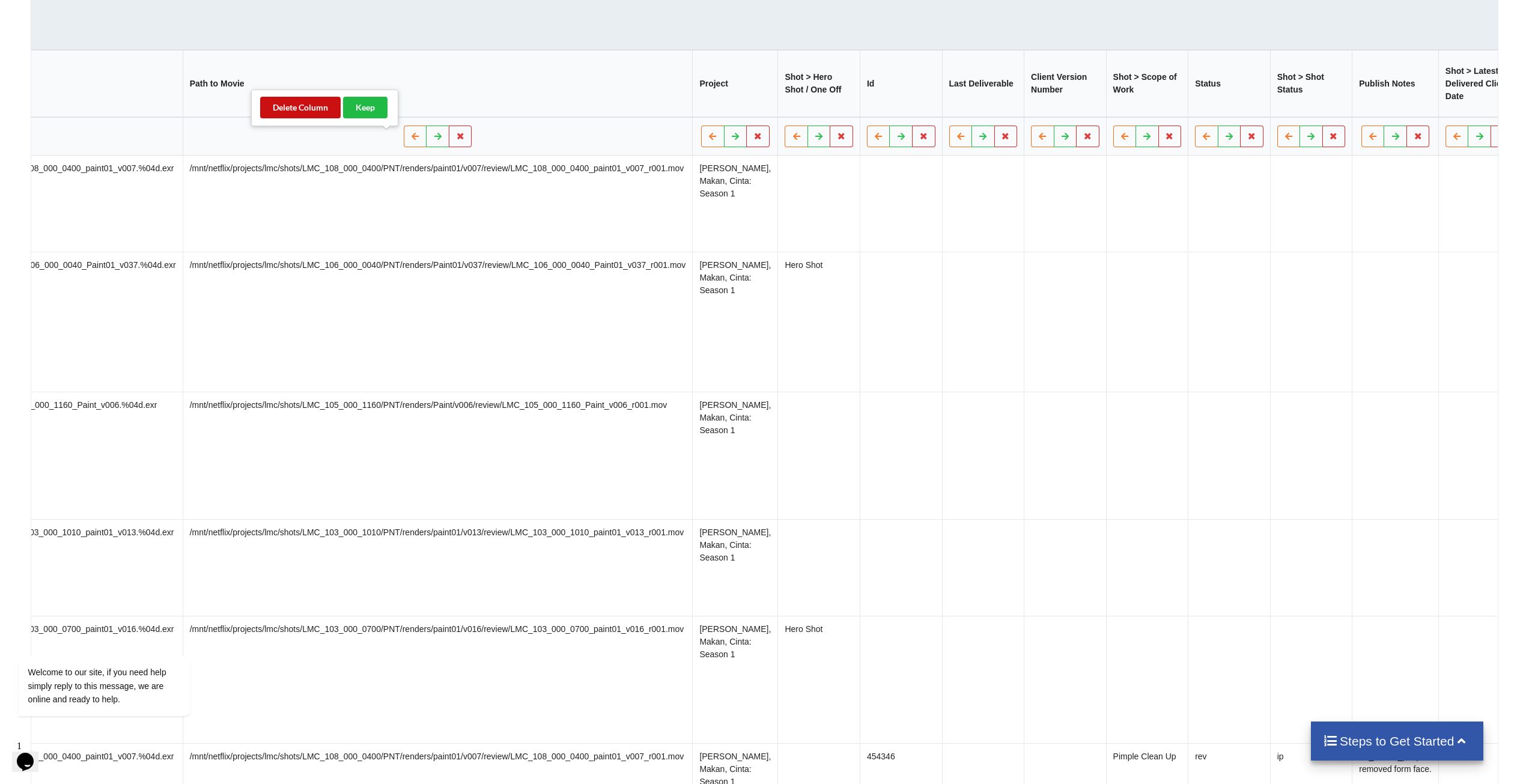
click at [322, 113] on button "Delete Column" at bounding box center [300, 107] width 80 height 21
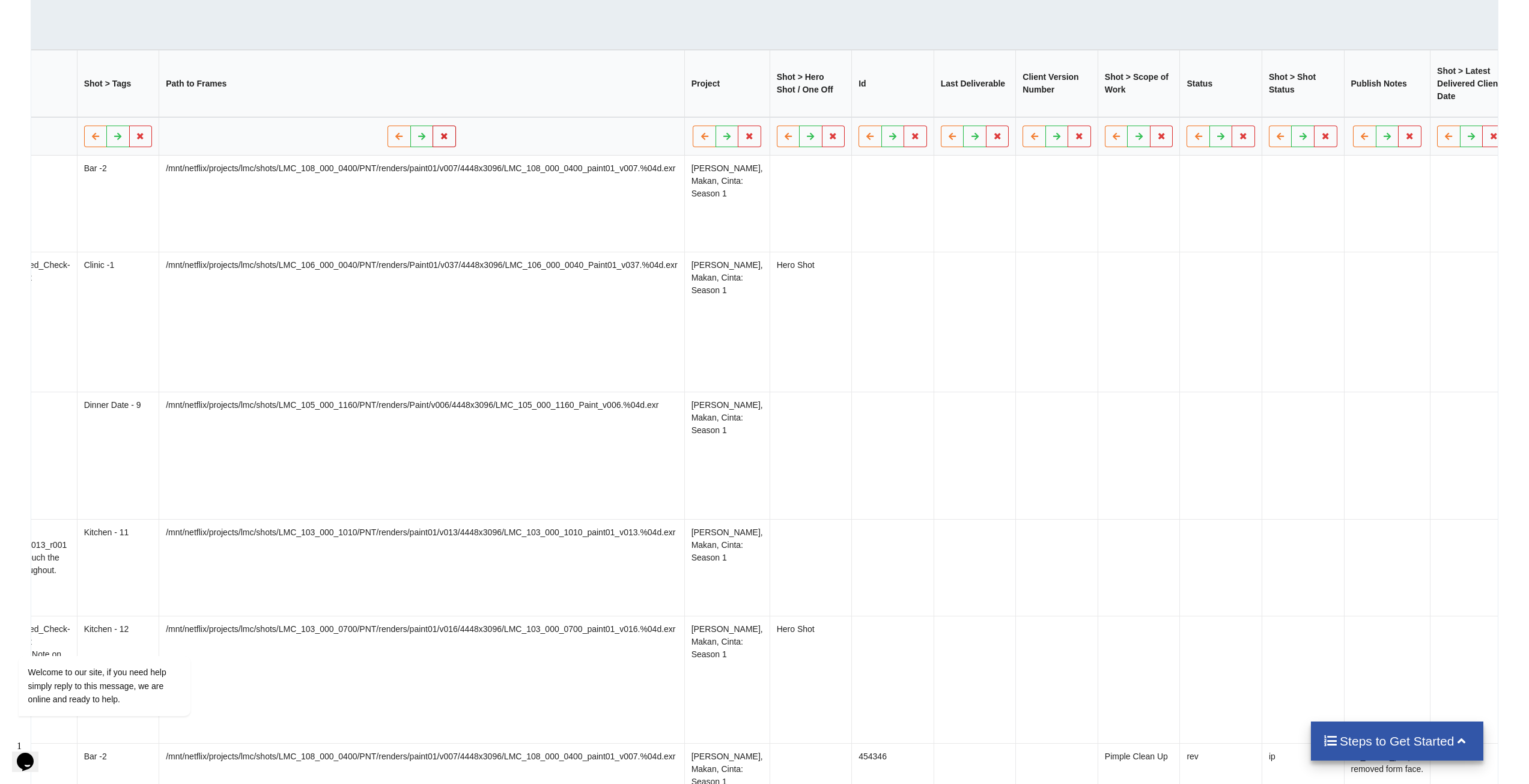
click at [439, 140] on icon at bounding box center [444, 136] width 10 height 7
click at [300, 102] on button "Delete Column" at bounding box center [293, 107] width 80 height 21
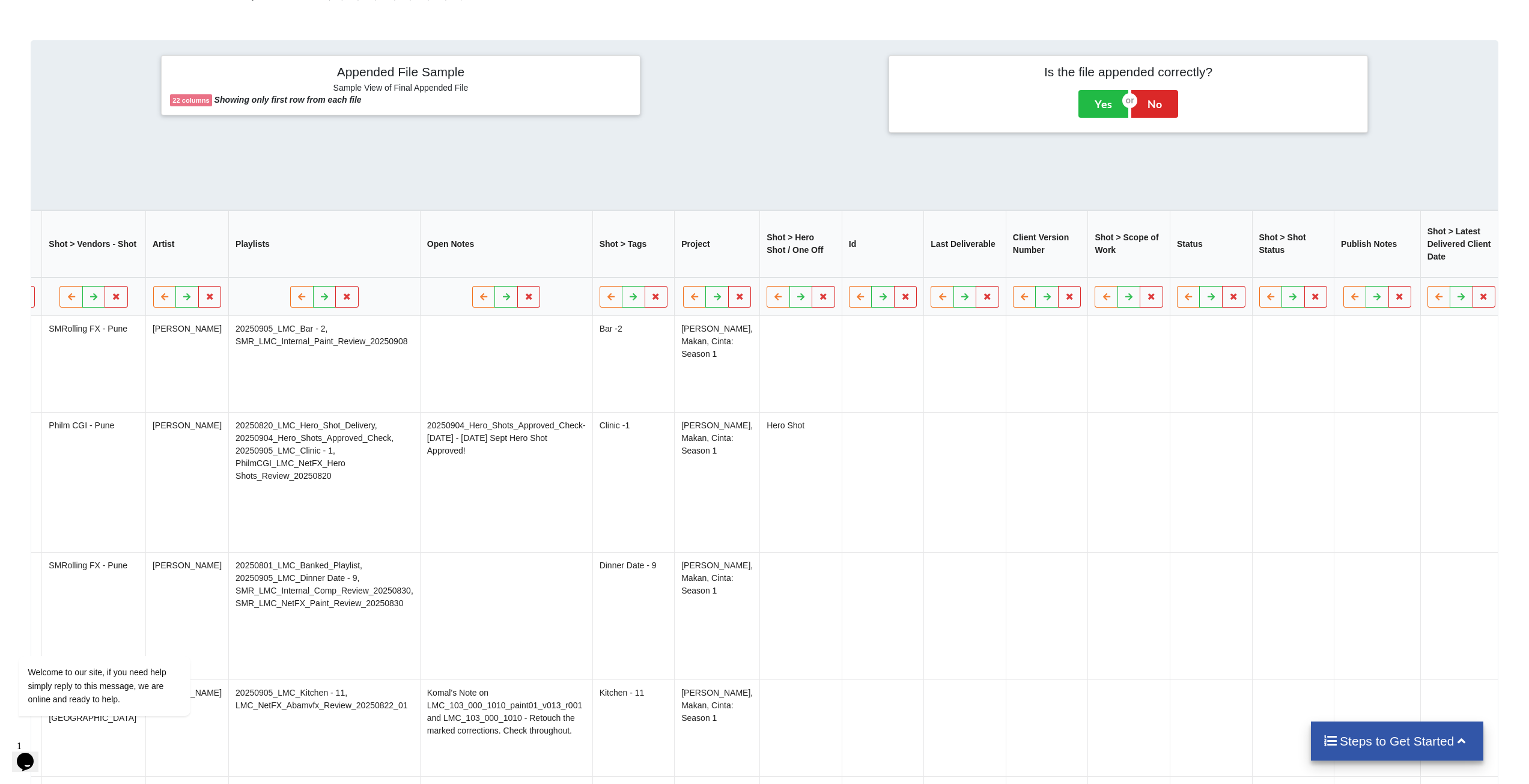
scroll to position [277, 0]
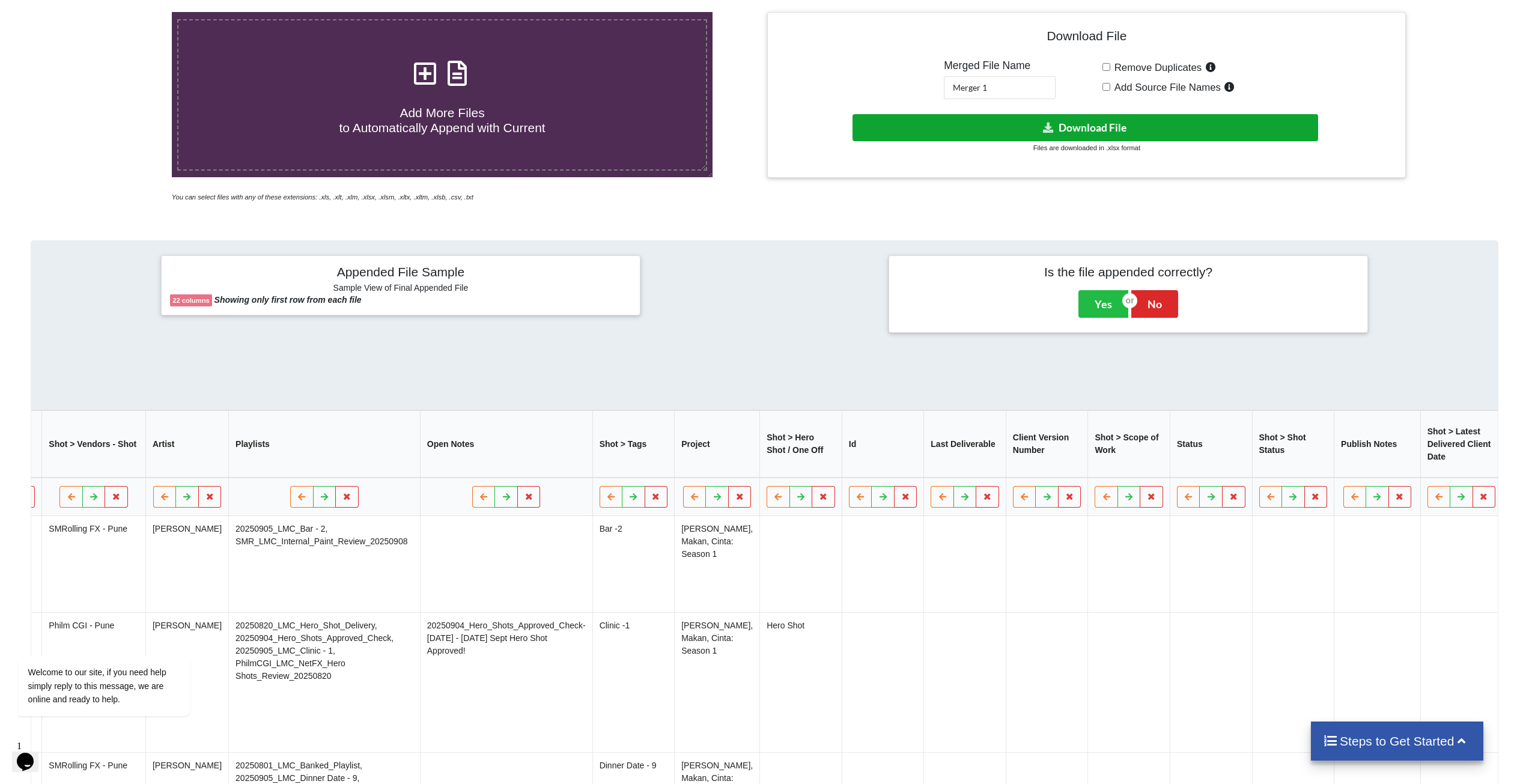
click at [1079, 134] on button "Download File" at bounding box center [1085, 127] width 465 height 27
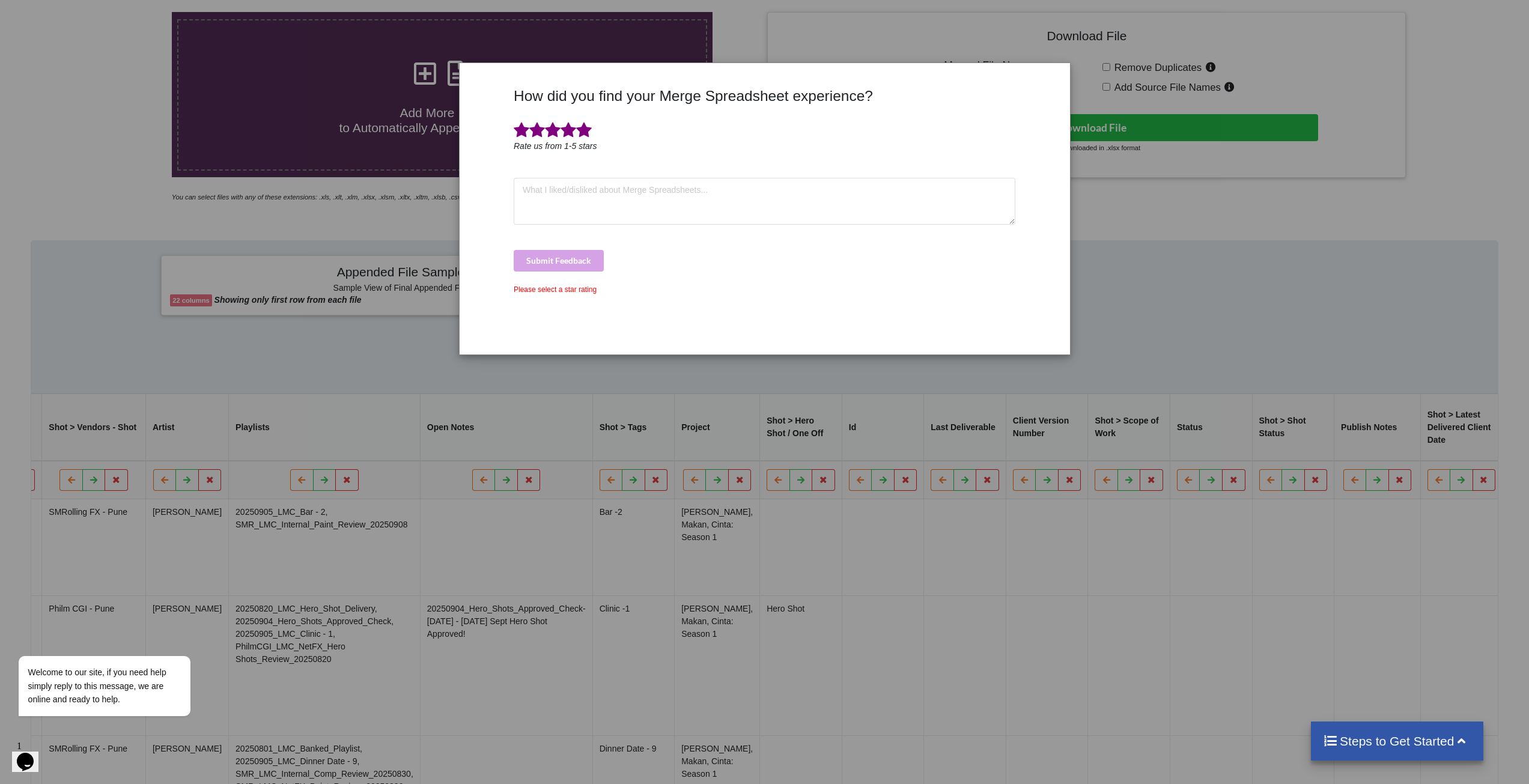
click at [585, 127] on span at bounding box center [583, 130] width 16 height 17
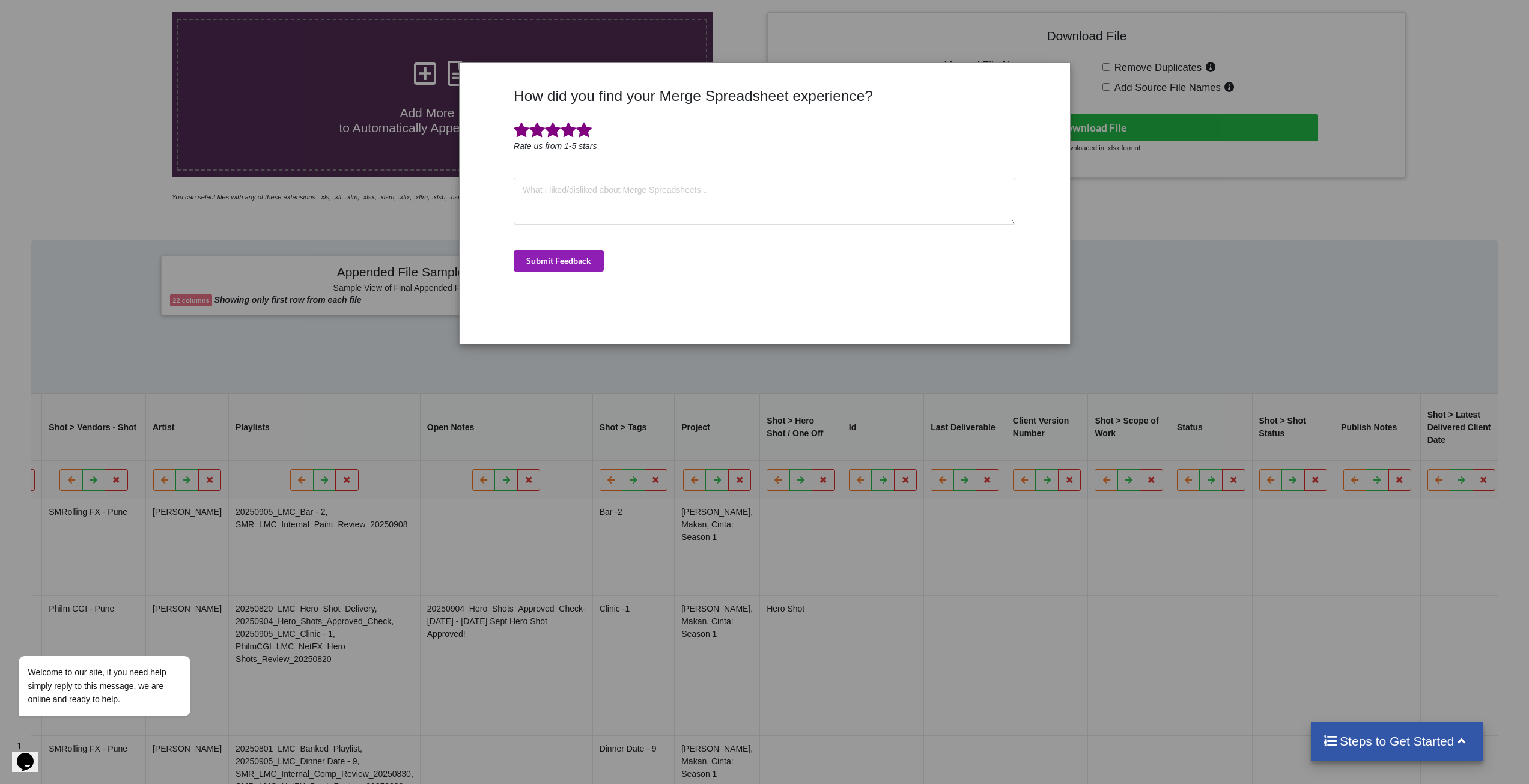
click at [560, 258] on button "Submit Feedback" at bounding box center [559, 260] width 90 height 21
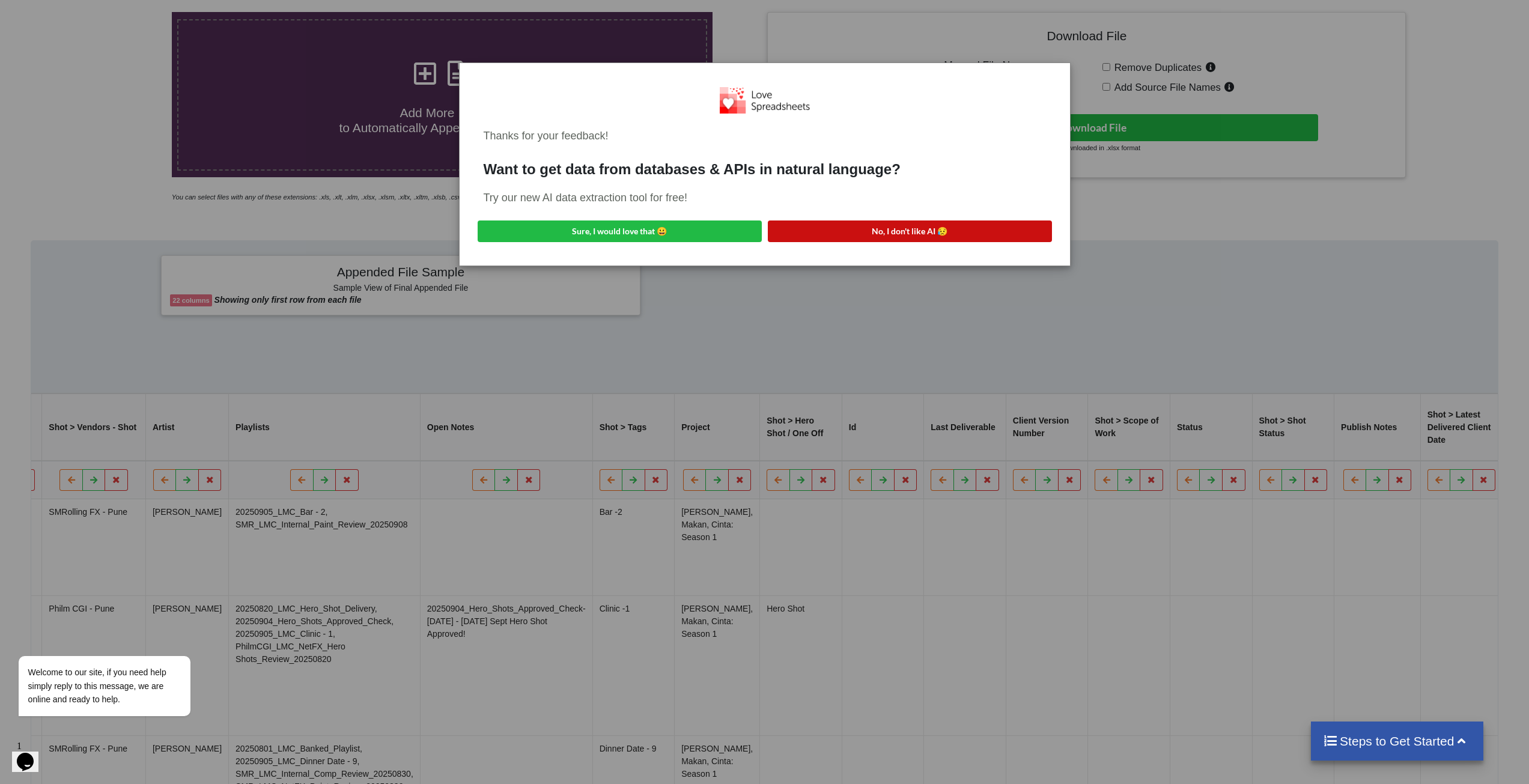
click at [836, 234] on button "No, I don't like AI 😥" at bounding box center [909, 231] width 284 height 21
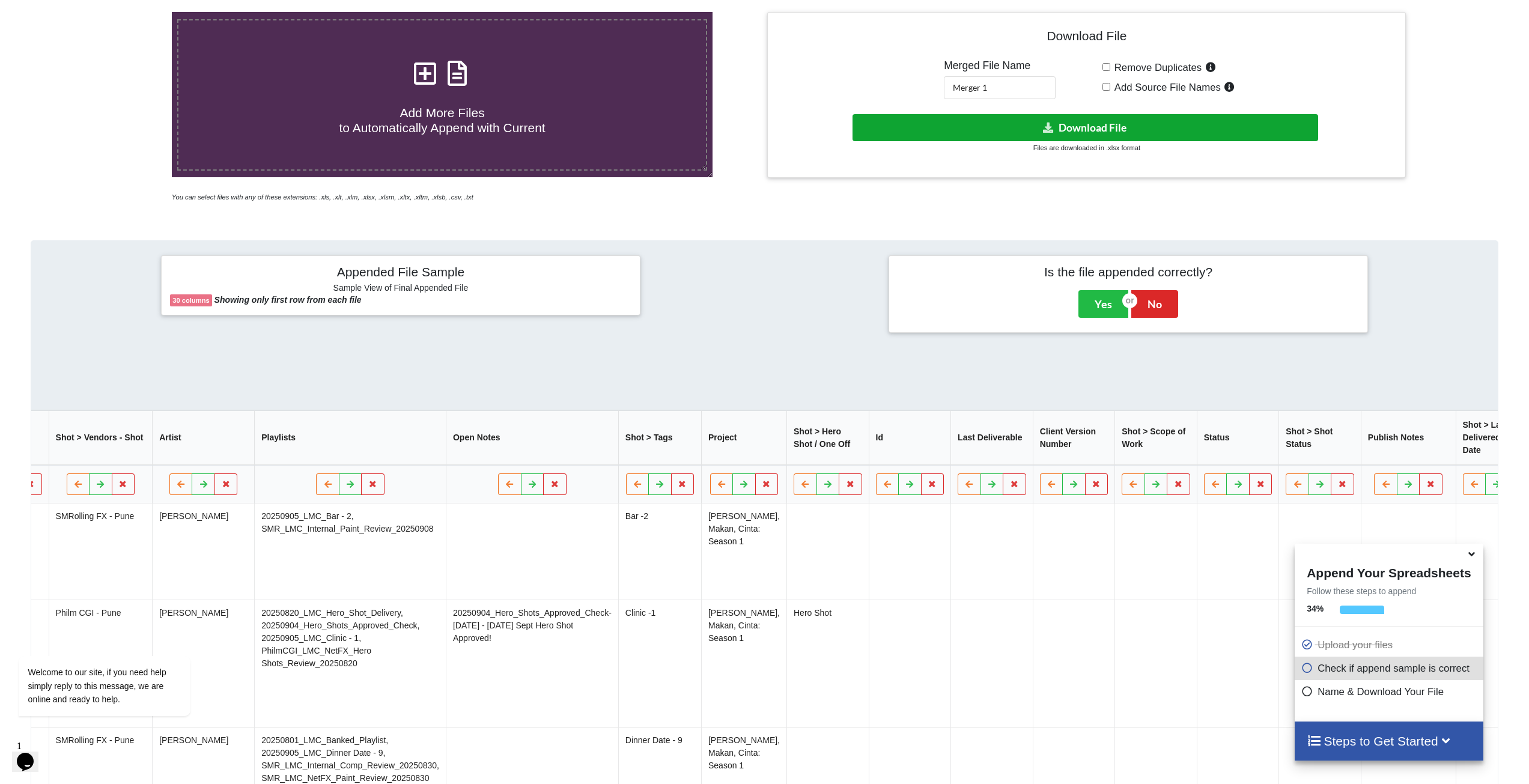
click at [1114, 129] on button "Download File" at bounding box center [1085, 127] width 465 height 27
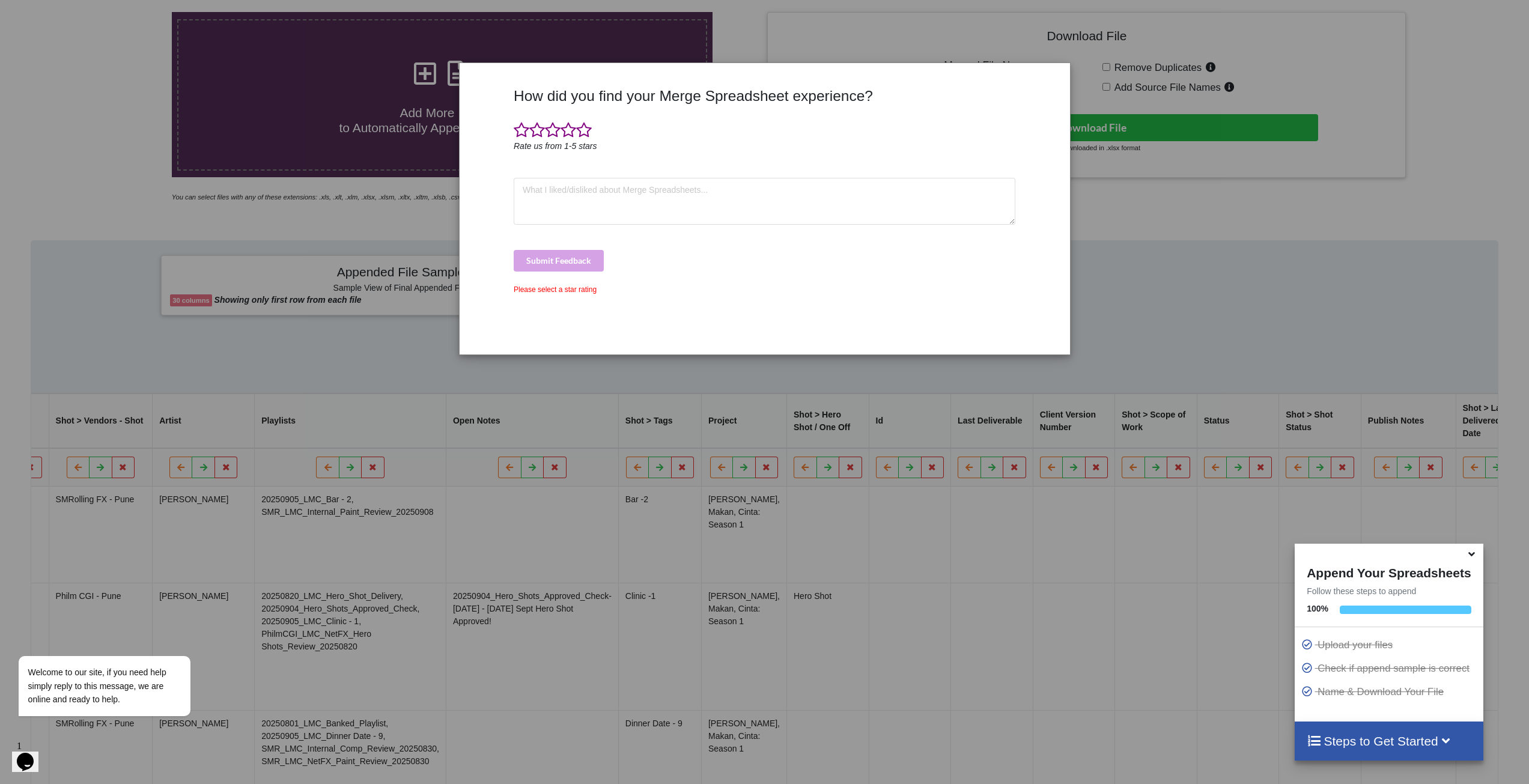
click at [518, 137] on span at bounding box center [522, 130] width 16 height 17
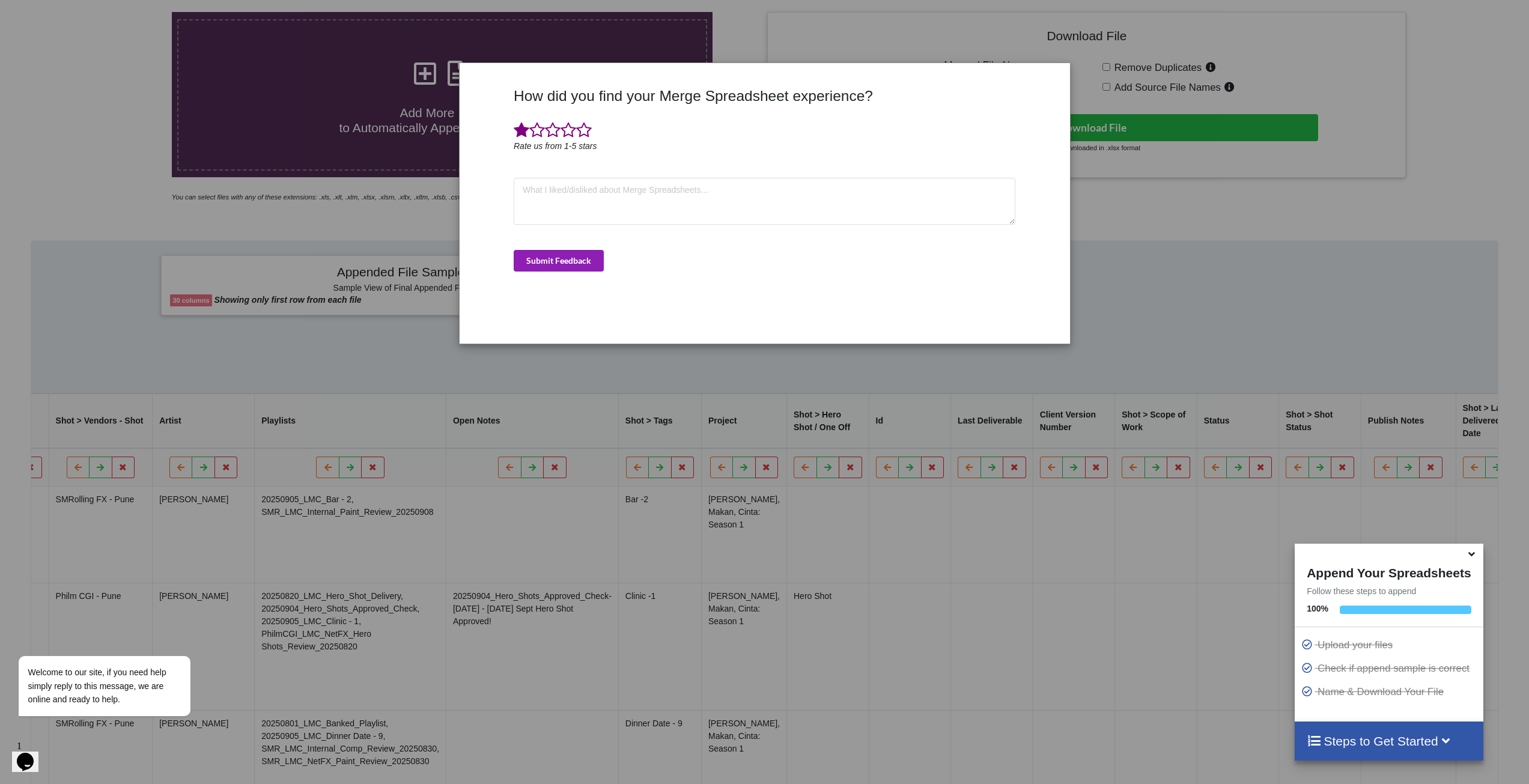
click at [557, 266] on button "Submit Feedback" at bounding box center [559, 260] width 90 height 21
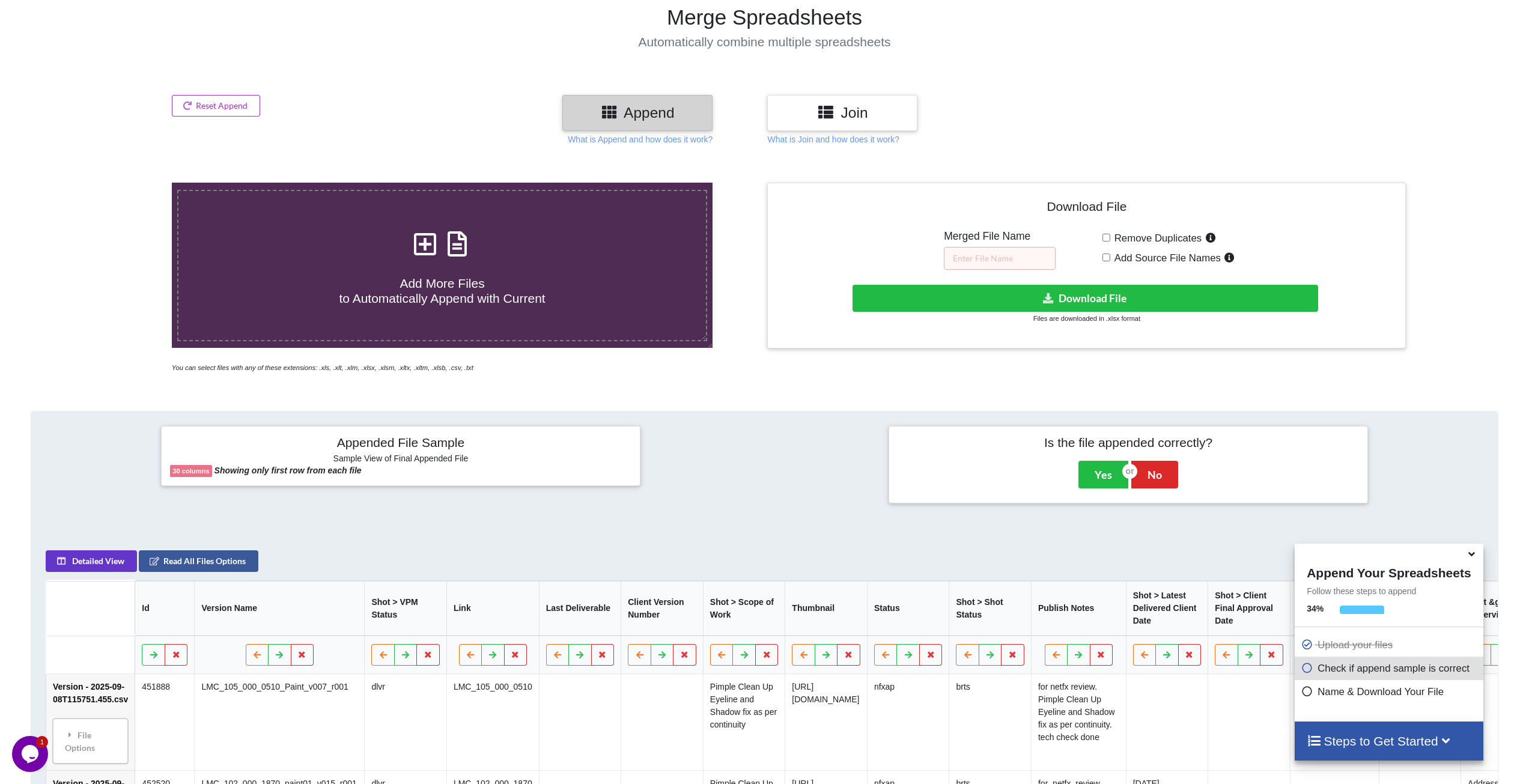
scroll to position [96, 0]
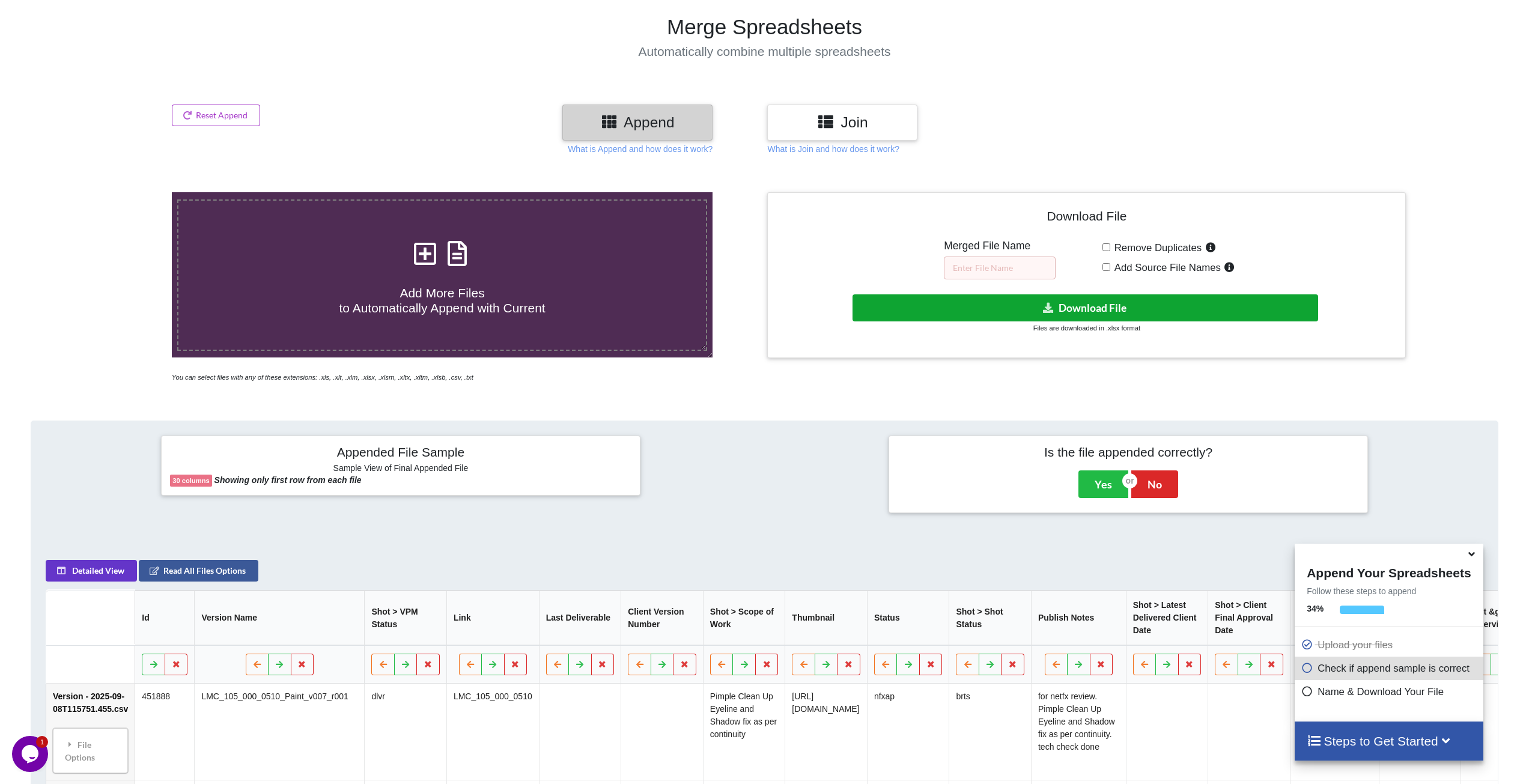
click at [1045, 301] on button "Download File" at bounding box center [1085, 307] width 465 height 27
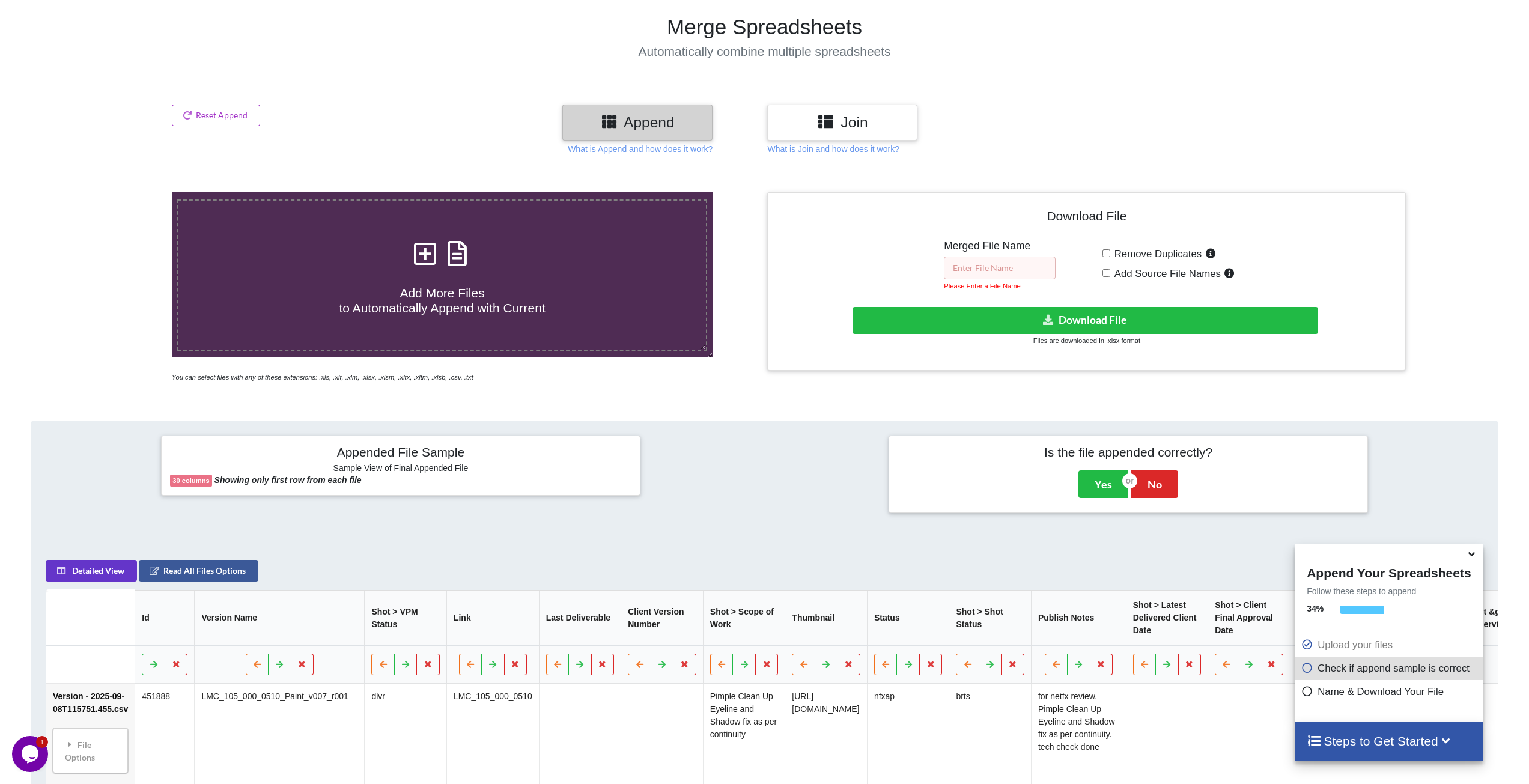
click at [1019, 265] on input "text" at bounding box center [1000, 267] width 112 height 22
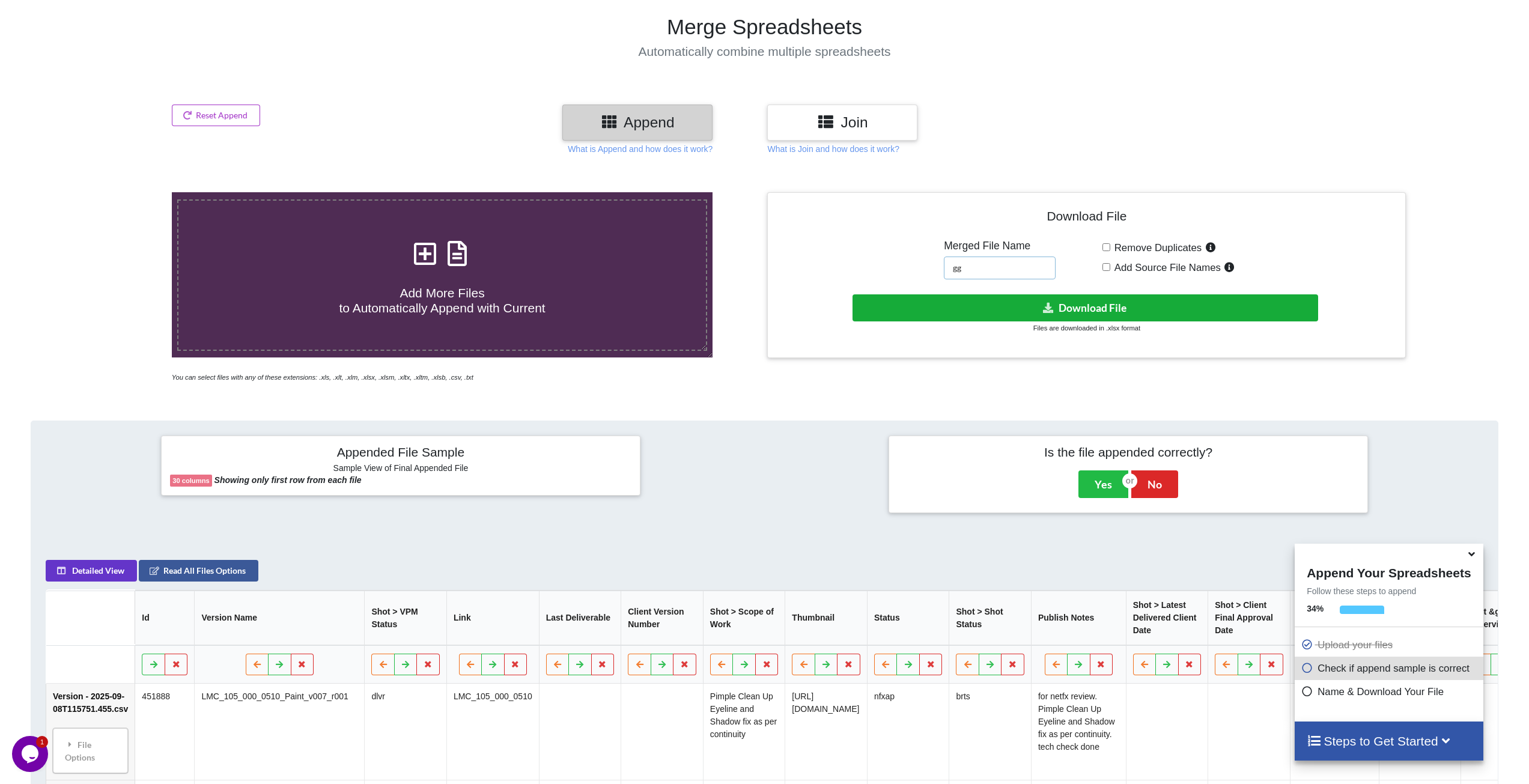
type input "gg"
click at [1007, 308] on button "Download File" at bounding box center [1085, 307] width 465 height 27
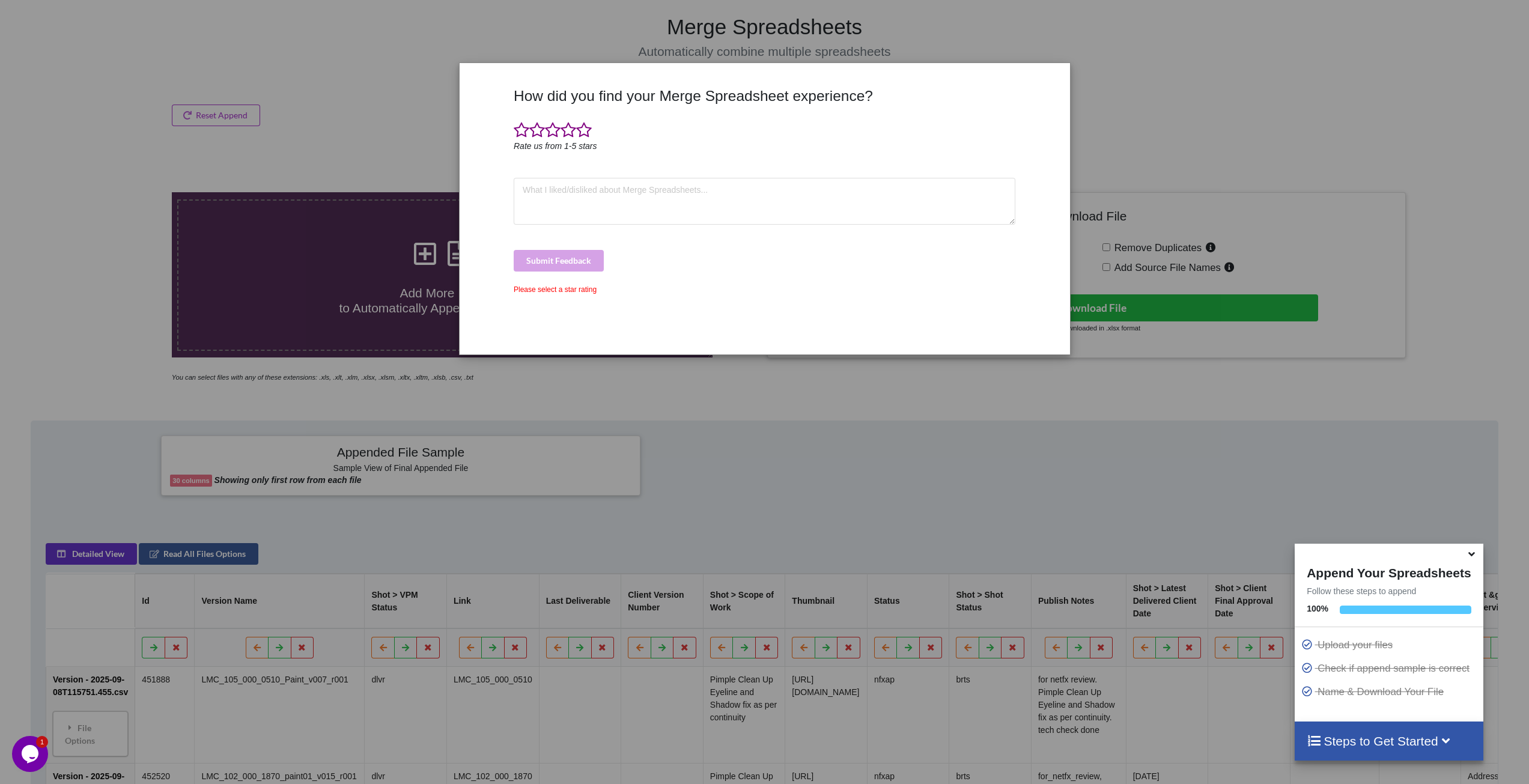
click at [515, 136] on span at bounding box center [522, 130] width 16 height 17
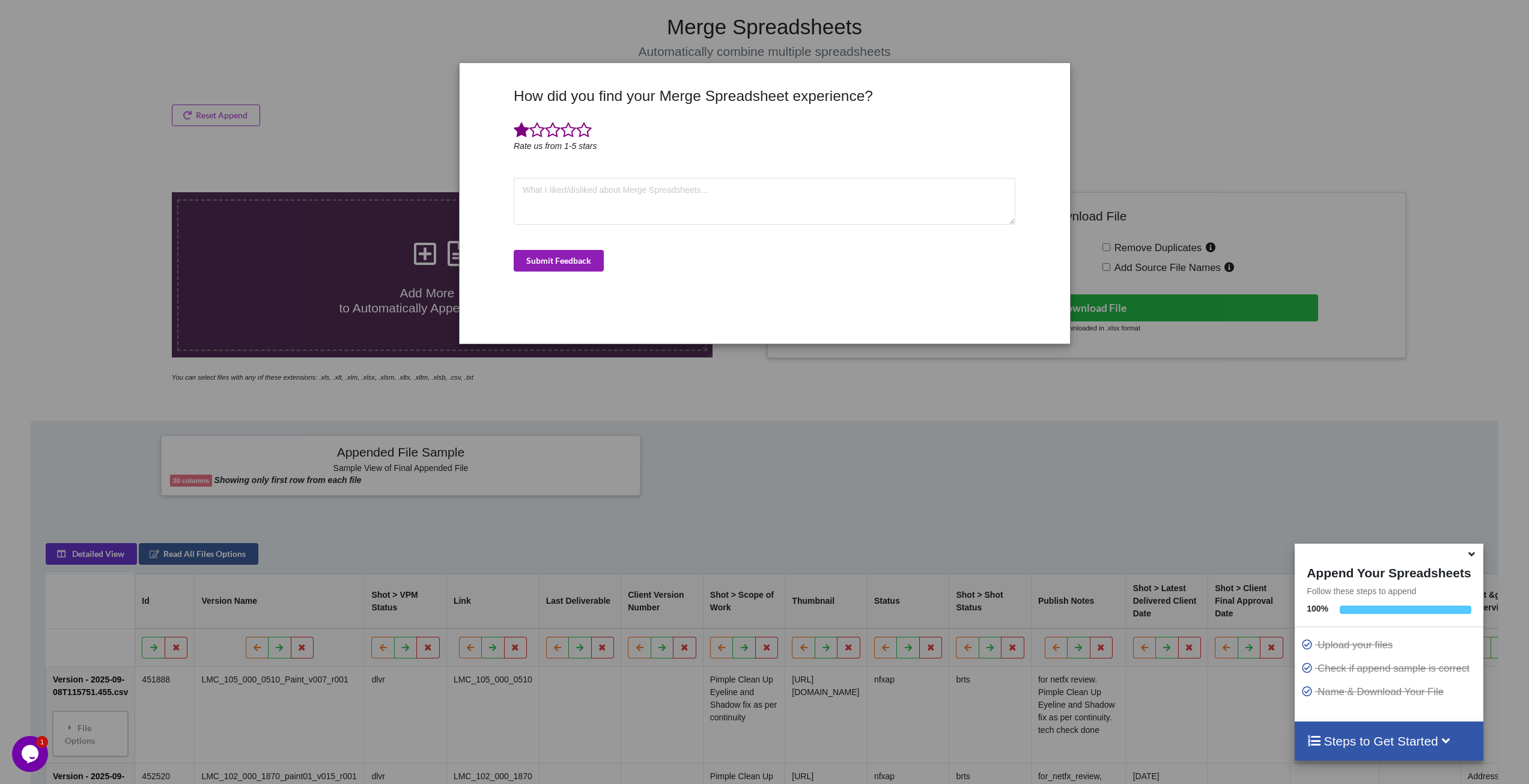
click at [561, 267] on button "Submit Feedback" at bounding box center [559, 260] width 90 height 21
click at [558, 259] on button "Submit Feedback" at bounding box center [559, 260] width 90 height 21
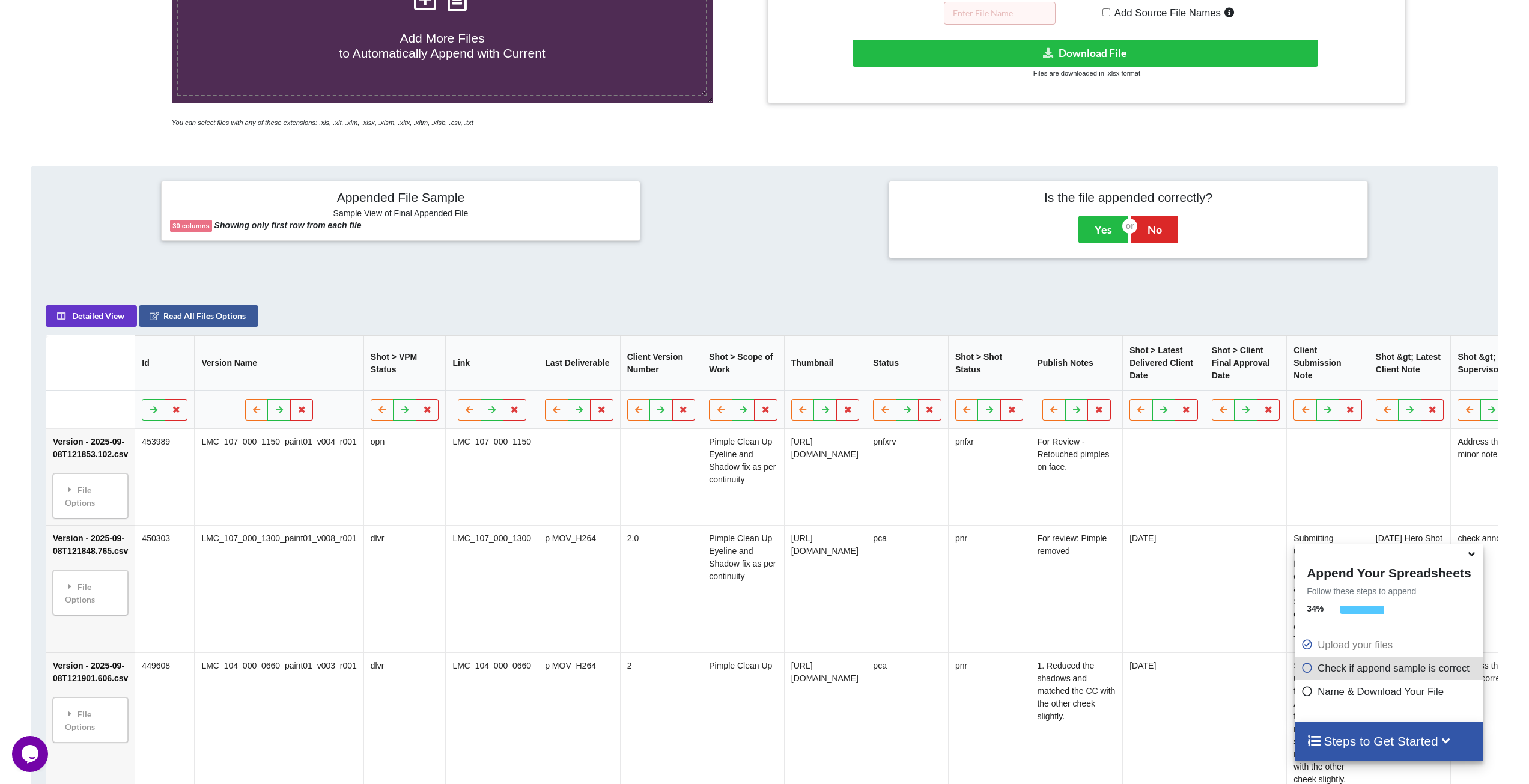
scroll to position [344, 0]
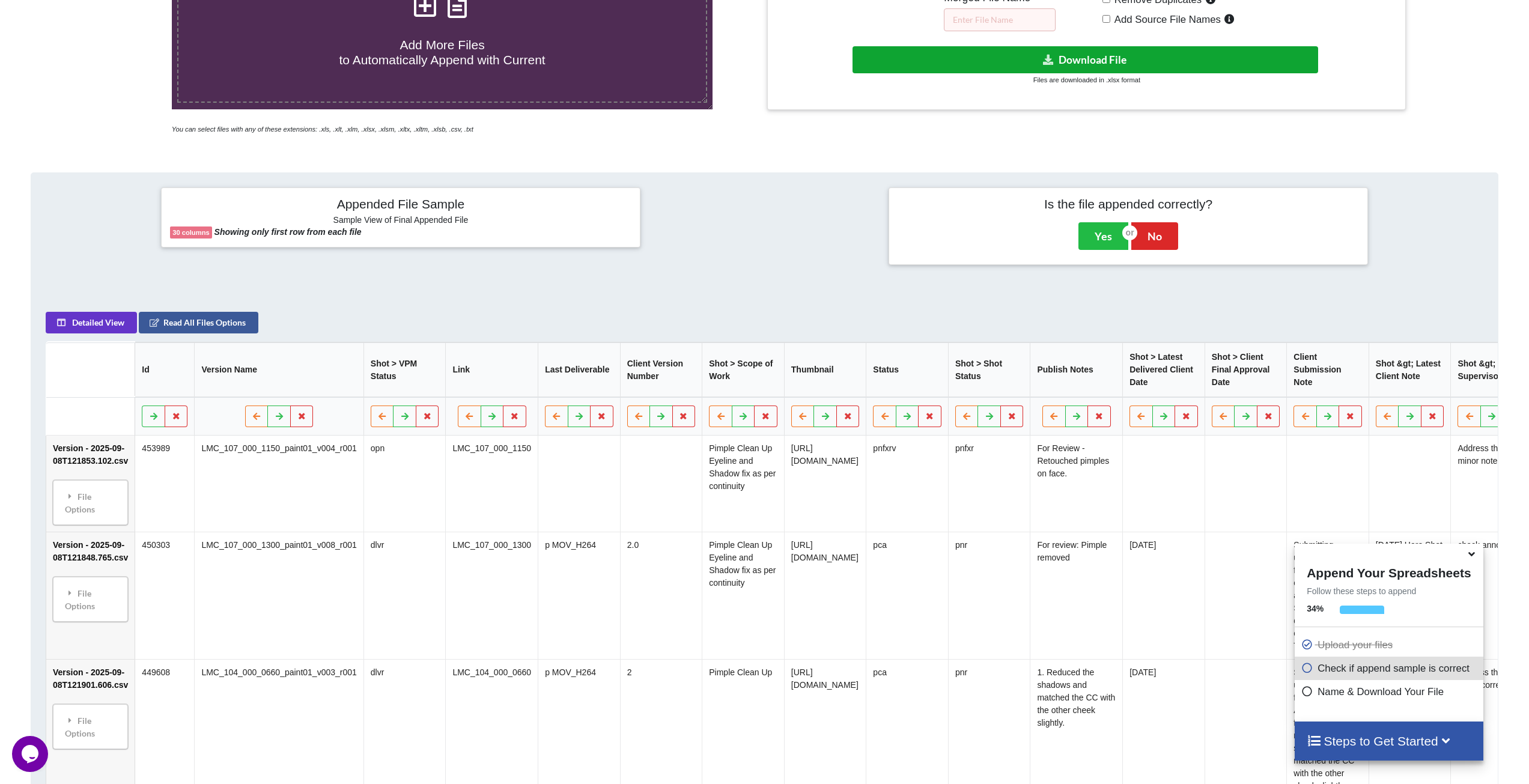
click at [1093, 56] on button "Download File" at bounding box center [1085, 59] width 465 height 27
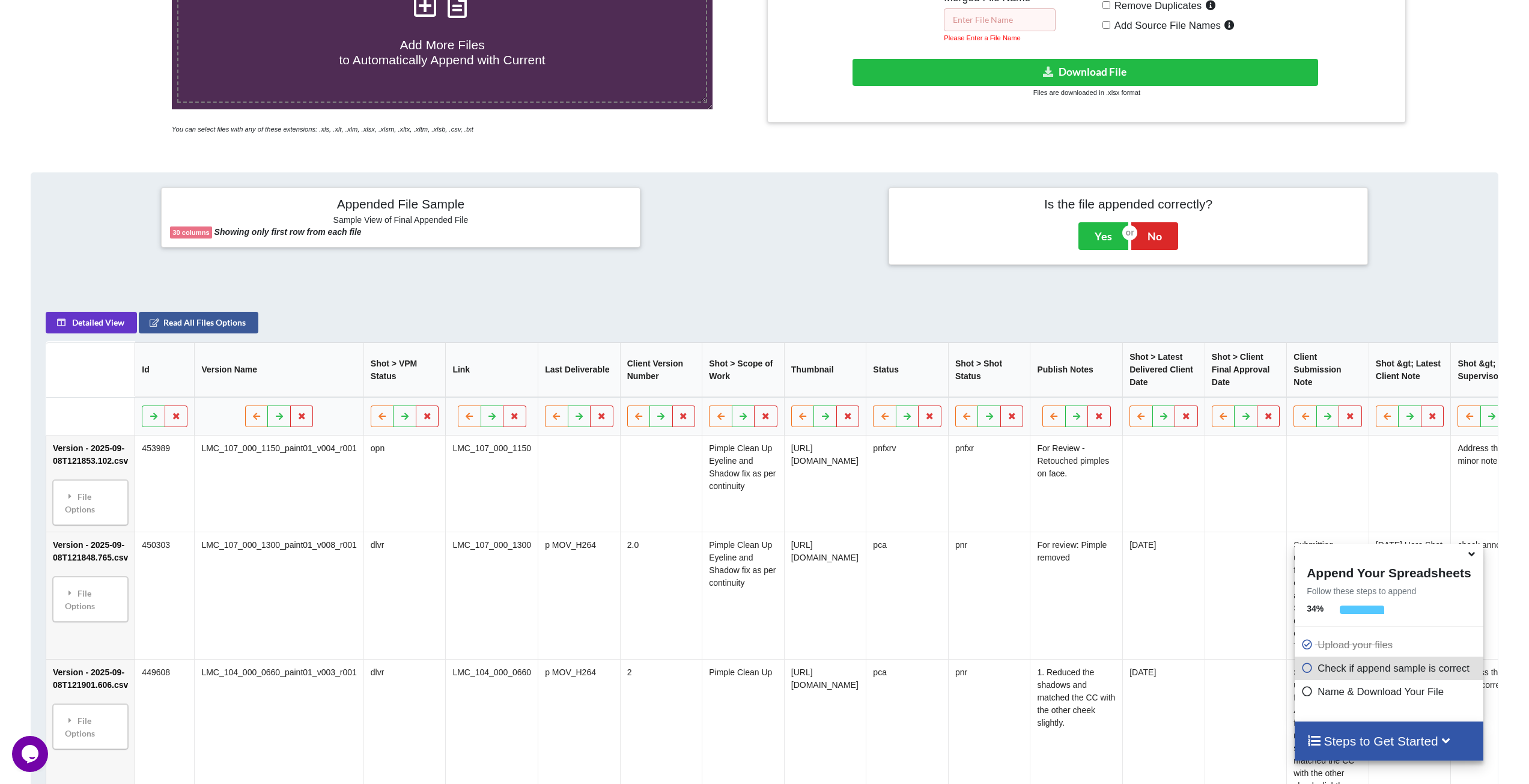
click at [1020, 26] on input "text" at bounding box center [1000, 20] width 112 height 22
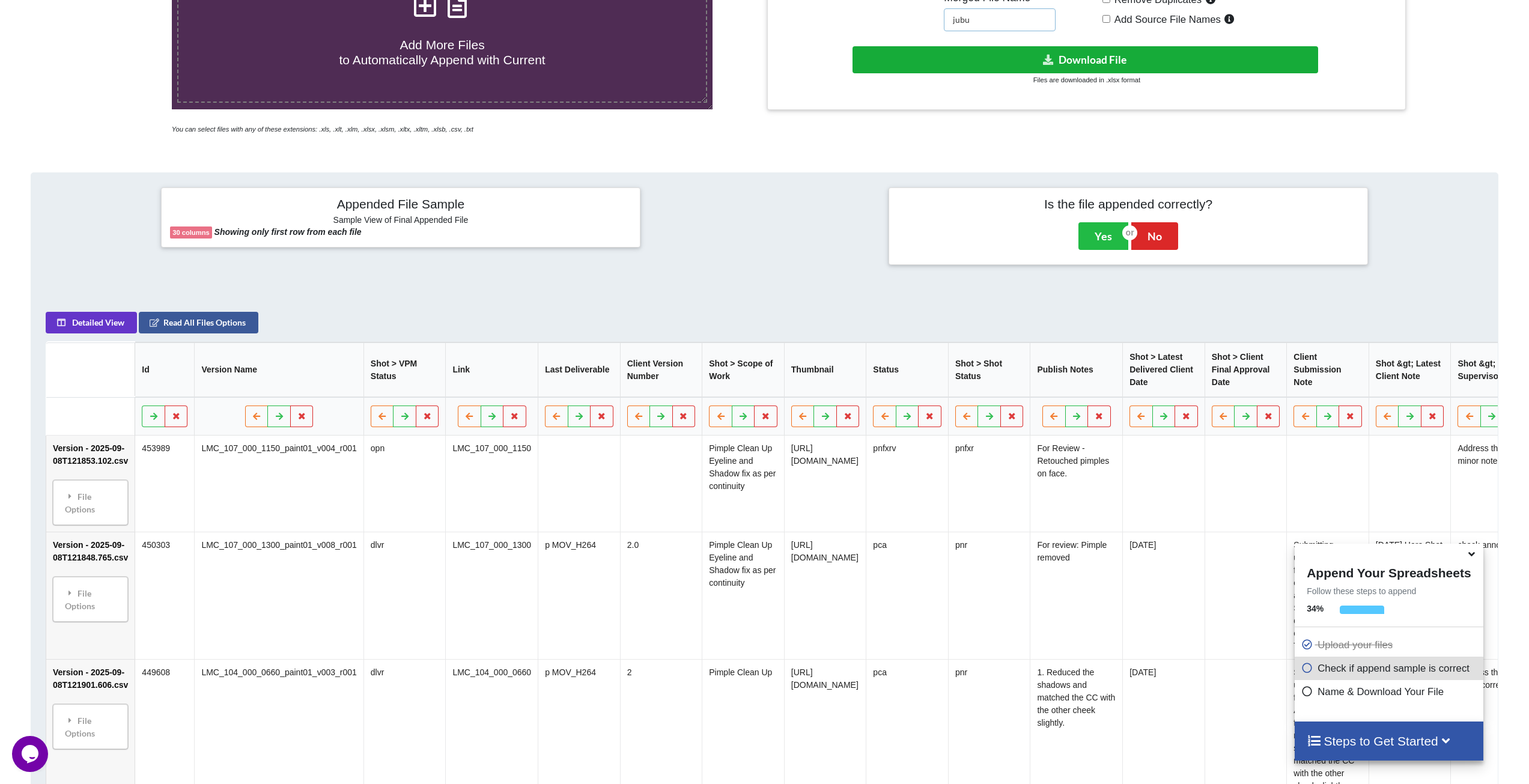
type input "jubu"
click at [1085, 63] on button "Download File" at bounding box center [1085, 59] width 465 height 27
